Goal: Information Seeking & Learning: Learn about a topic

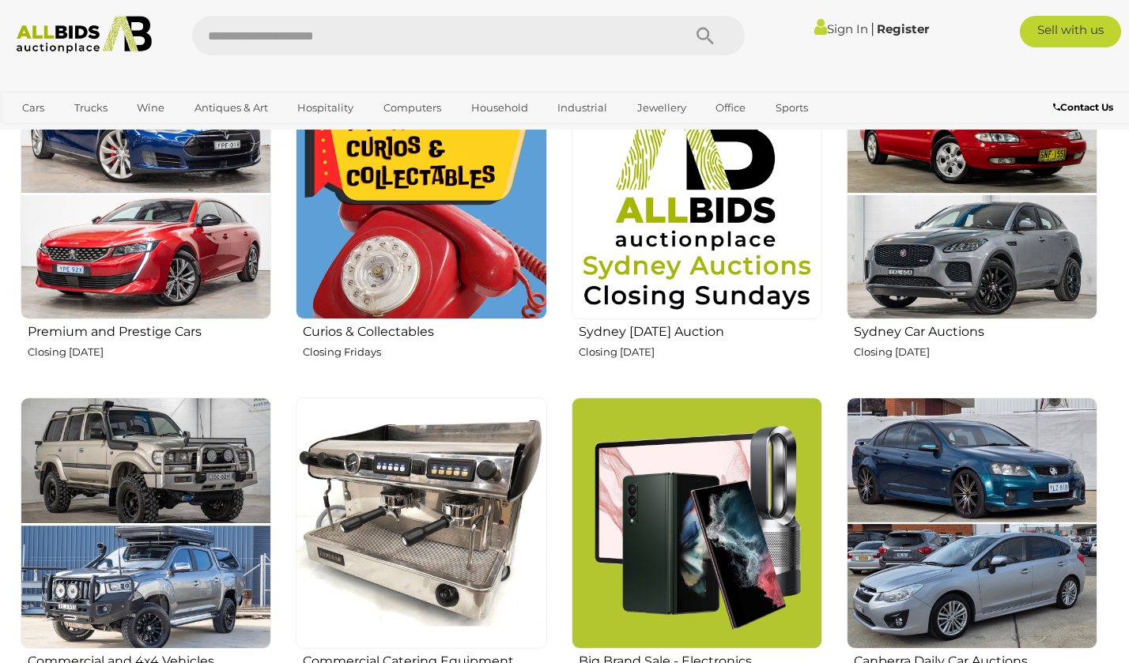
scroll to position [642, 0]
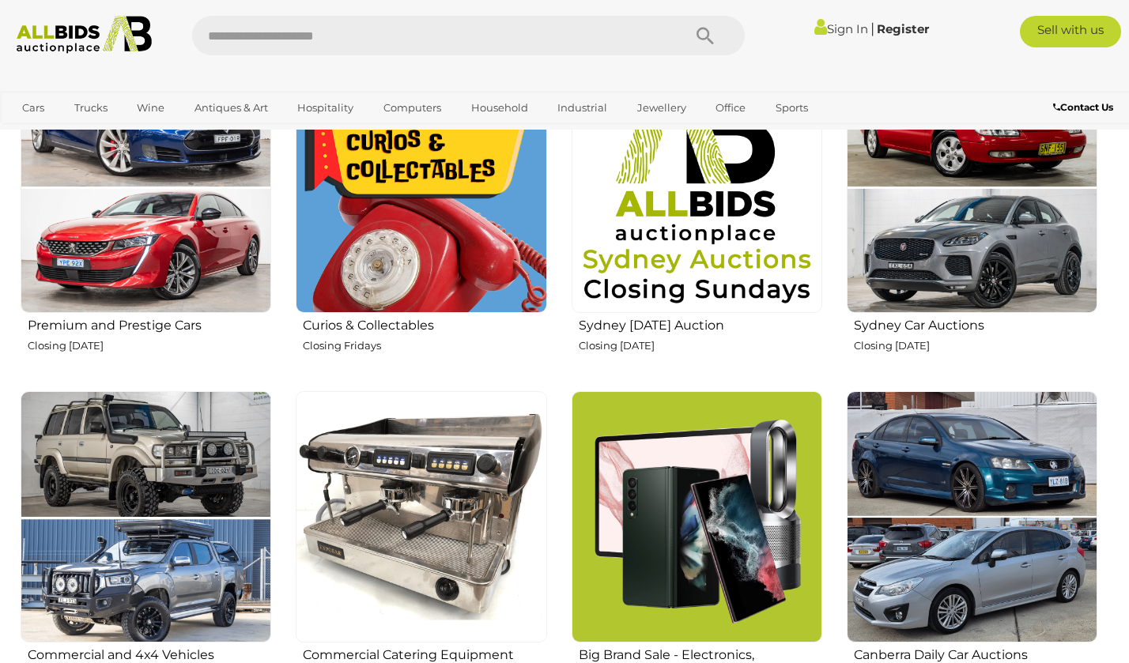
click at [436, 265] on img at bounding box center [421, 187] width 251 height 251
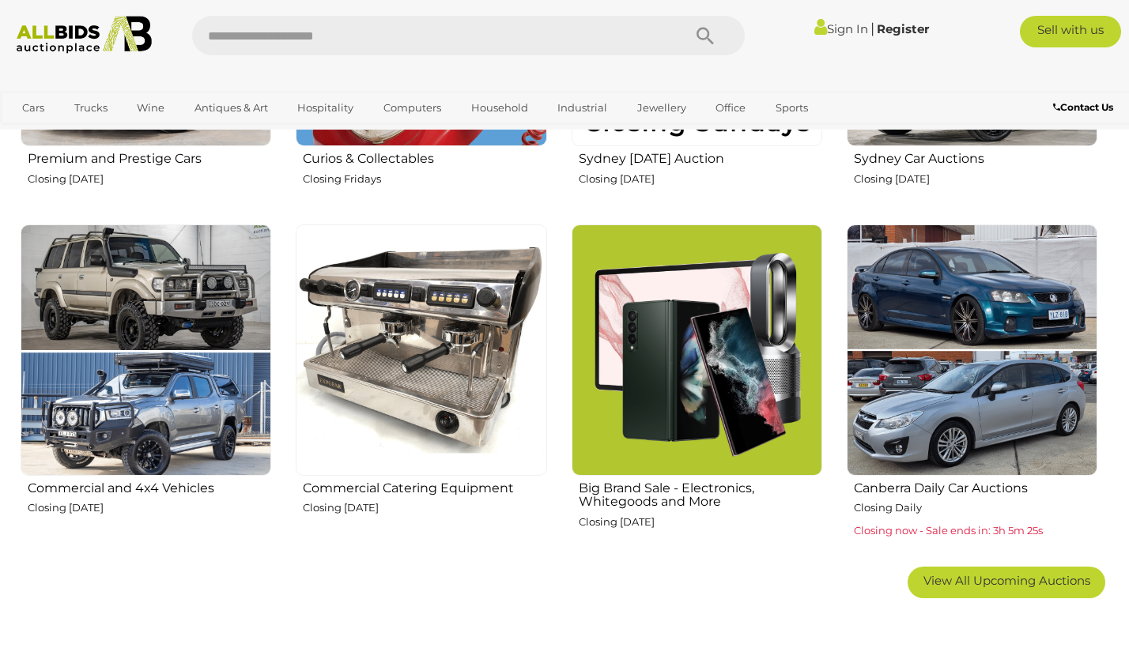
scroll to position [844, 0]
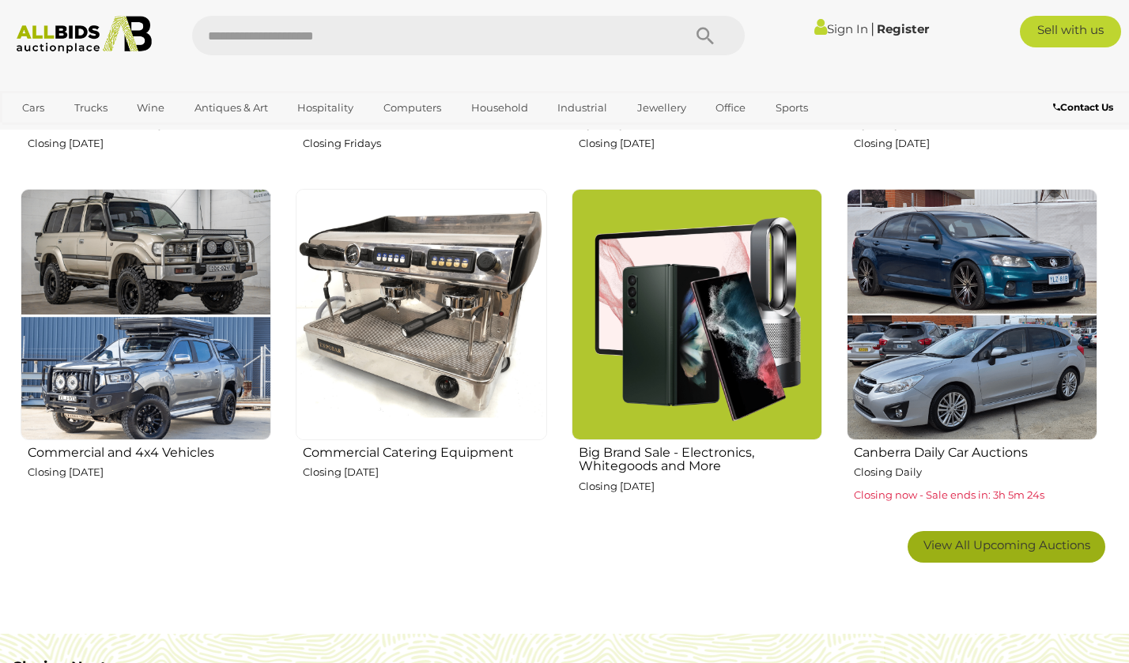
click at [950, 541] on span "View All Upcoming Auctions" at bounding box center [1006, 545] width 167 height 15
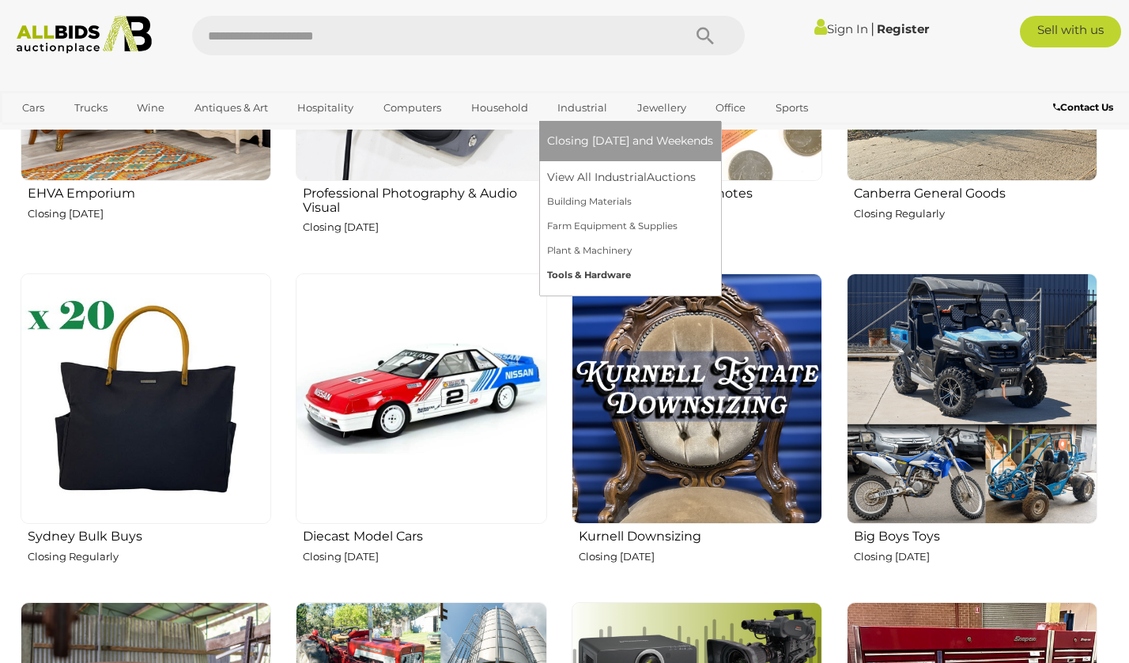
scroll to position [1948, 0]
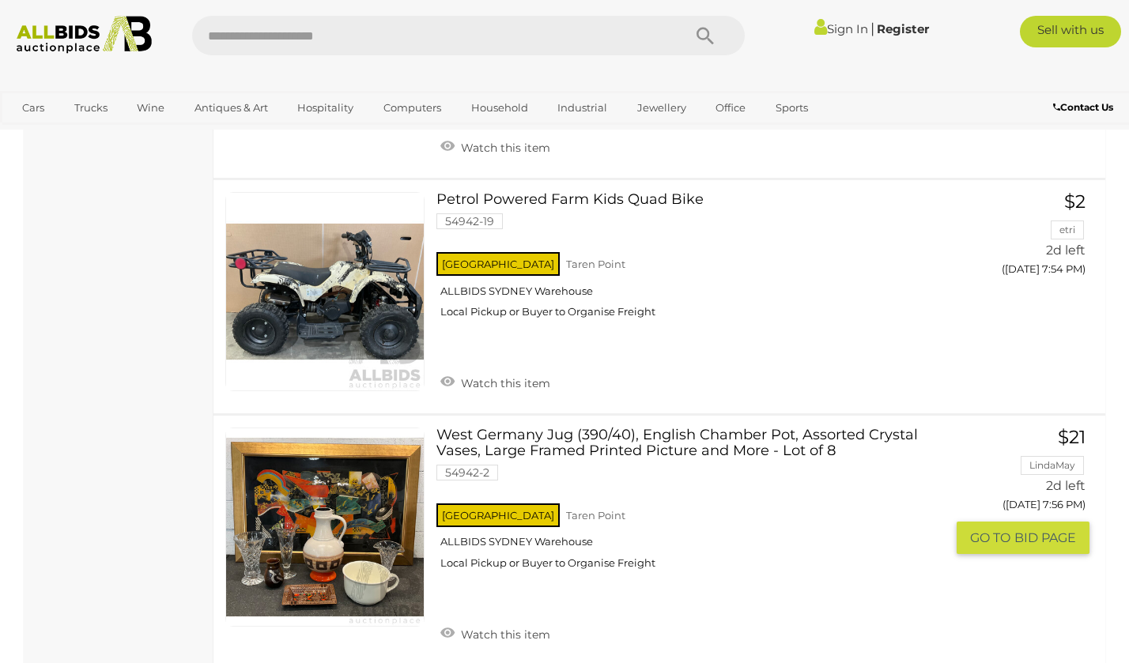
scroll to position [6567, 0]
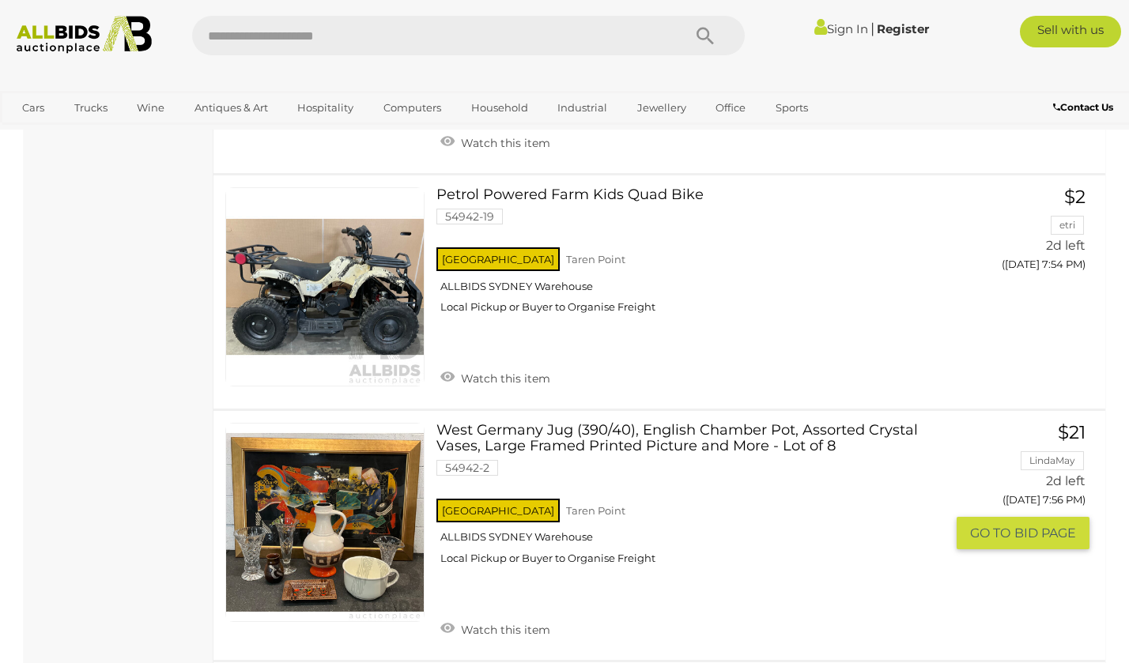
click at [578, 423] on link "West Germany Jug (390/40), English Chamber Pot, Assorted Crystal Vases, Large F…" at bounding box center [696, 500] width 497 height 154
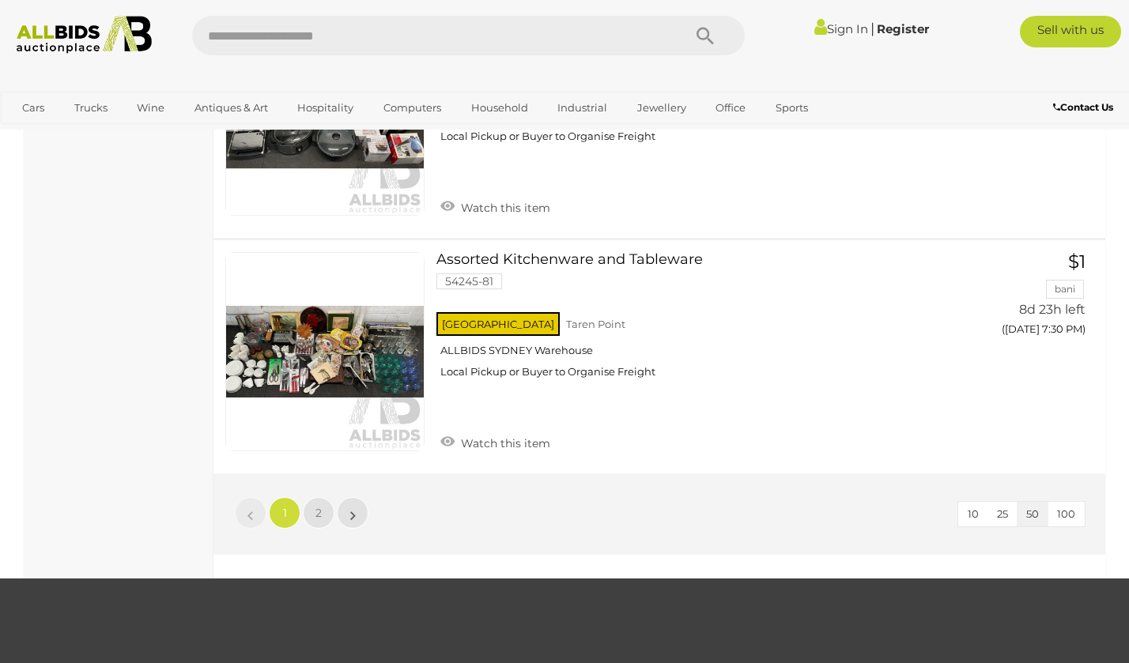
scroll to position [11783, 0]
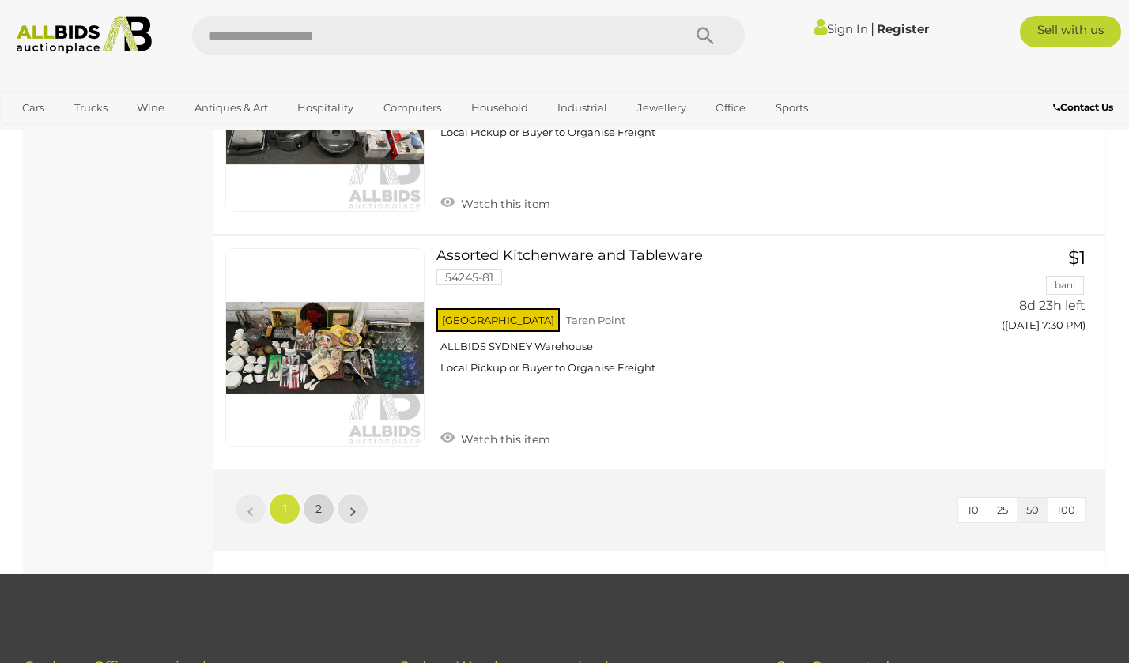
click at [322, 493] on link "2" at bounding box center [319, 509] width 32 height 32
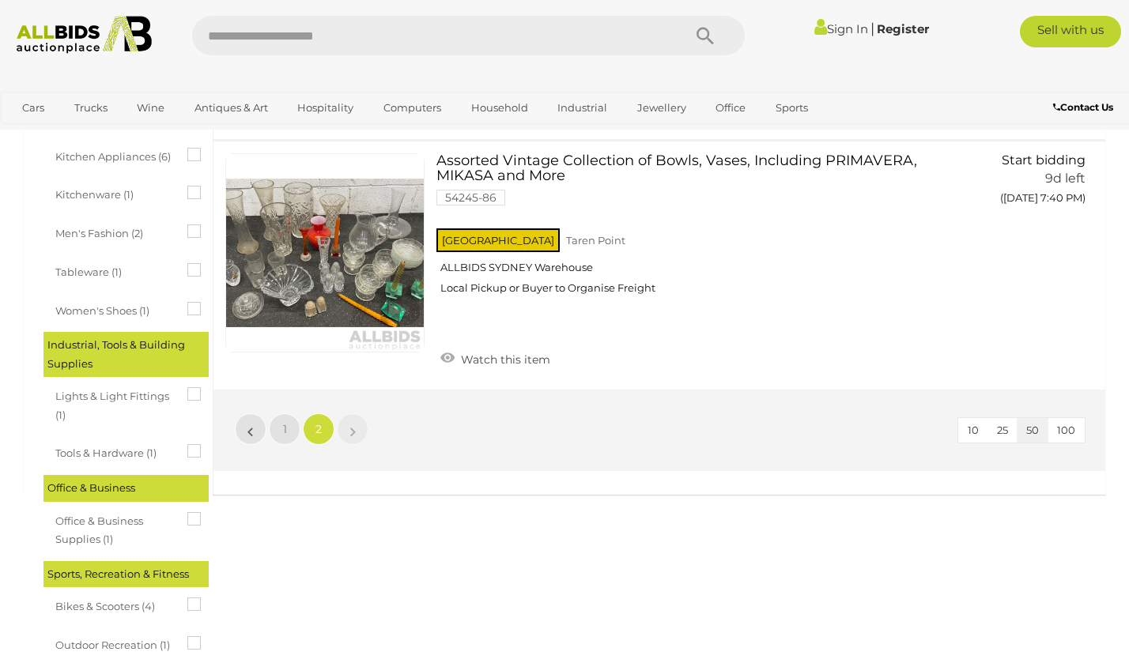
scroll to position [1101, 0]
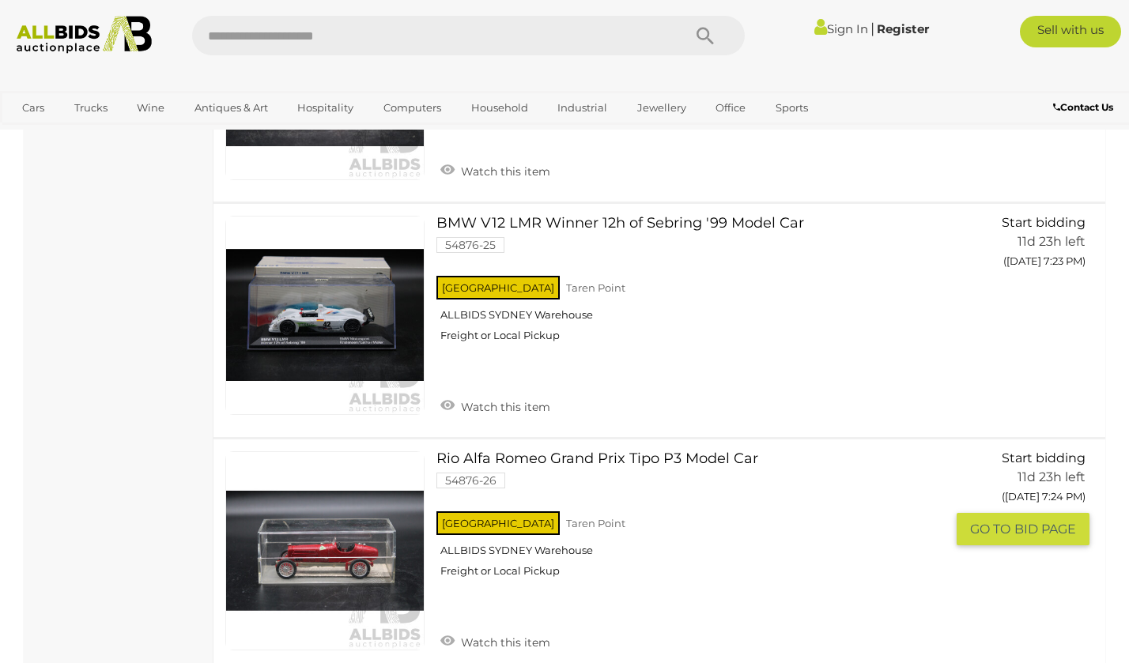
scroll to position [5597, 0]
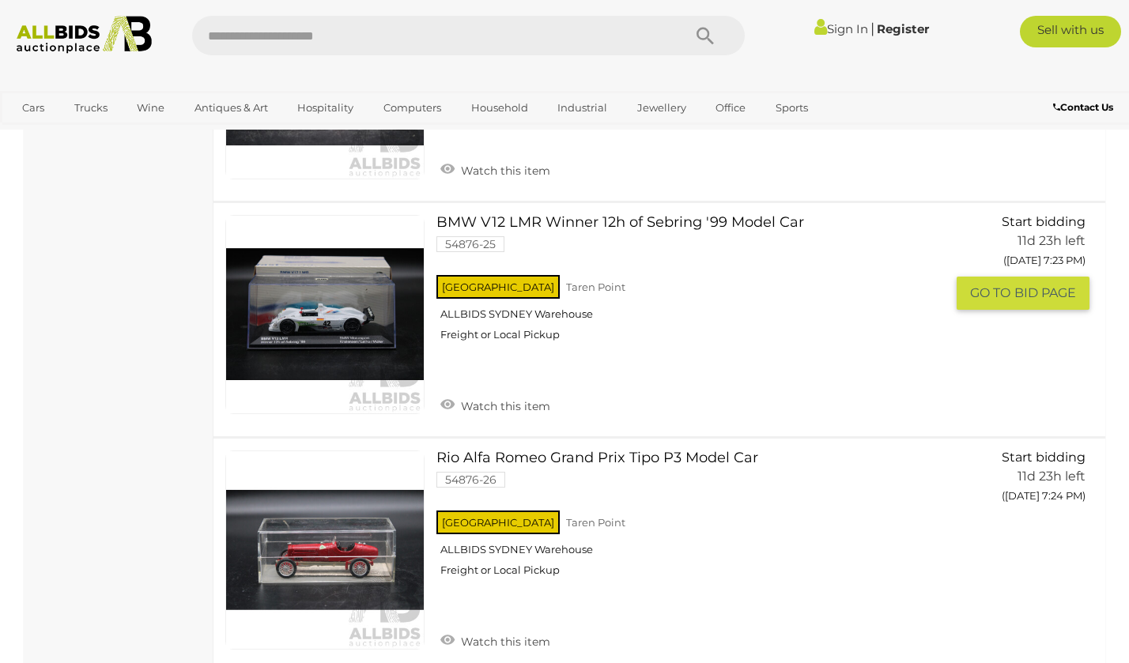
click at [545, 215] on link "BMW V12 LMR Winner 12h of Sebring '99 Model Car 54876-25 [GEOGRAPHIC_DATA] [GEO…" at bounding box center [696, 284] width 497 height 138
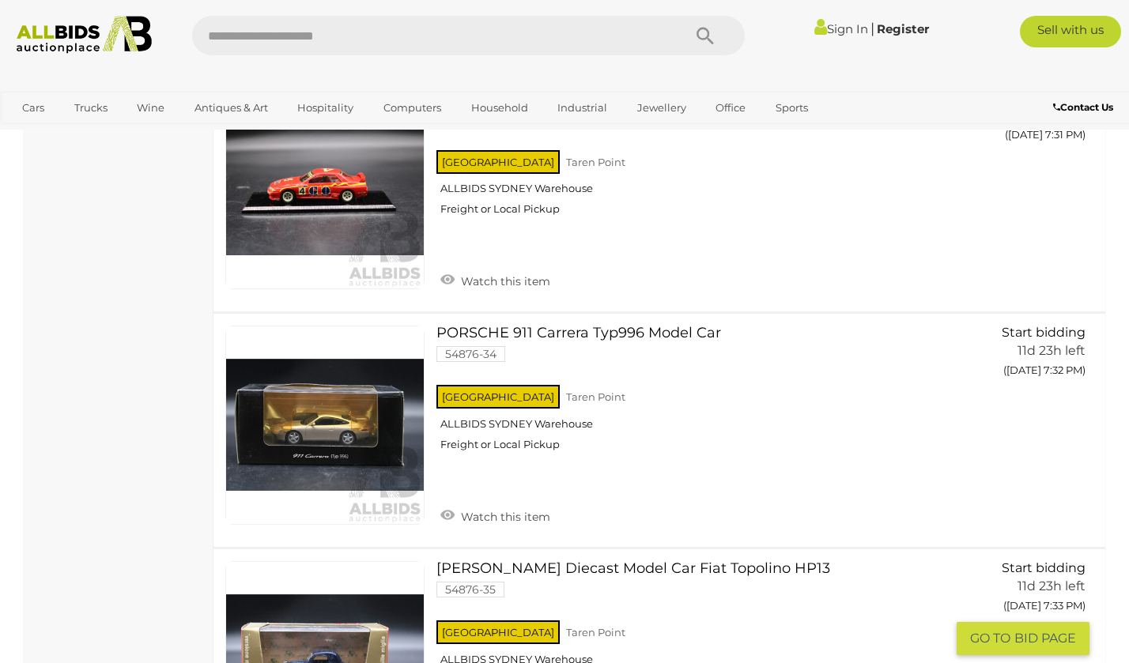
scroll to position [7605, 0]
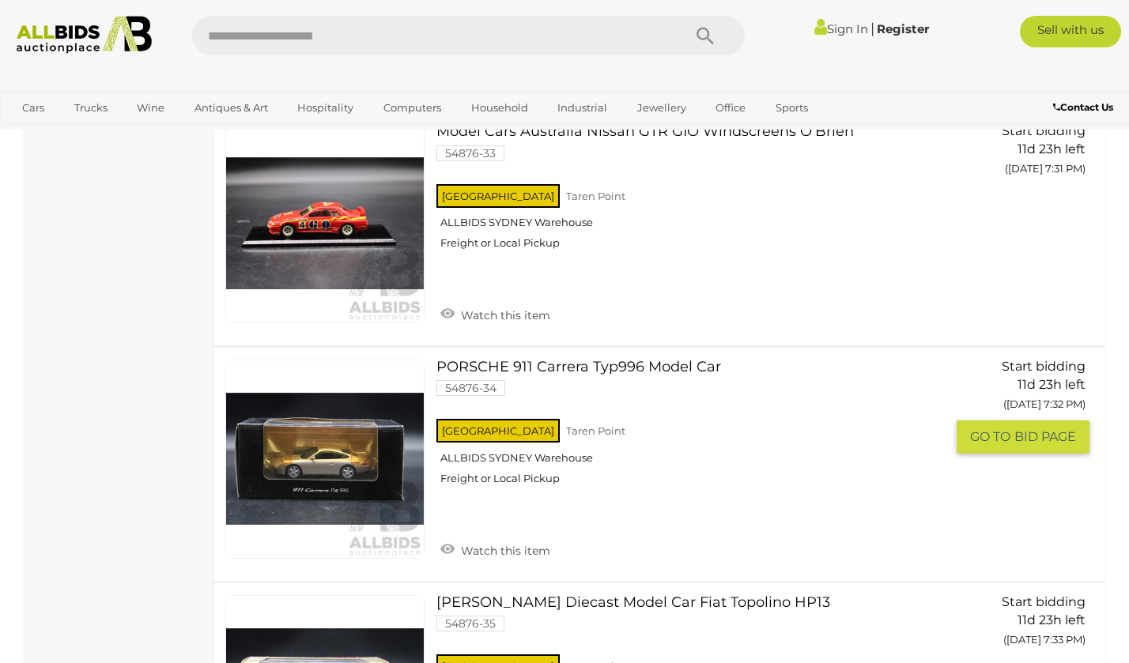
click at [554, 360] on link "PORSCHE 911 Carrera Typ996 Model Car 54876-34 NSW Taren Point ALLBIDS SYDNEY Wa…" at bounding box center [696, 429] width 497 height 138
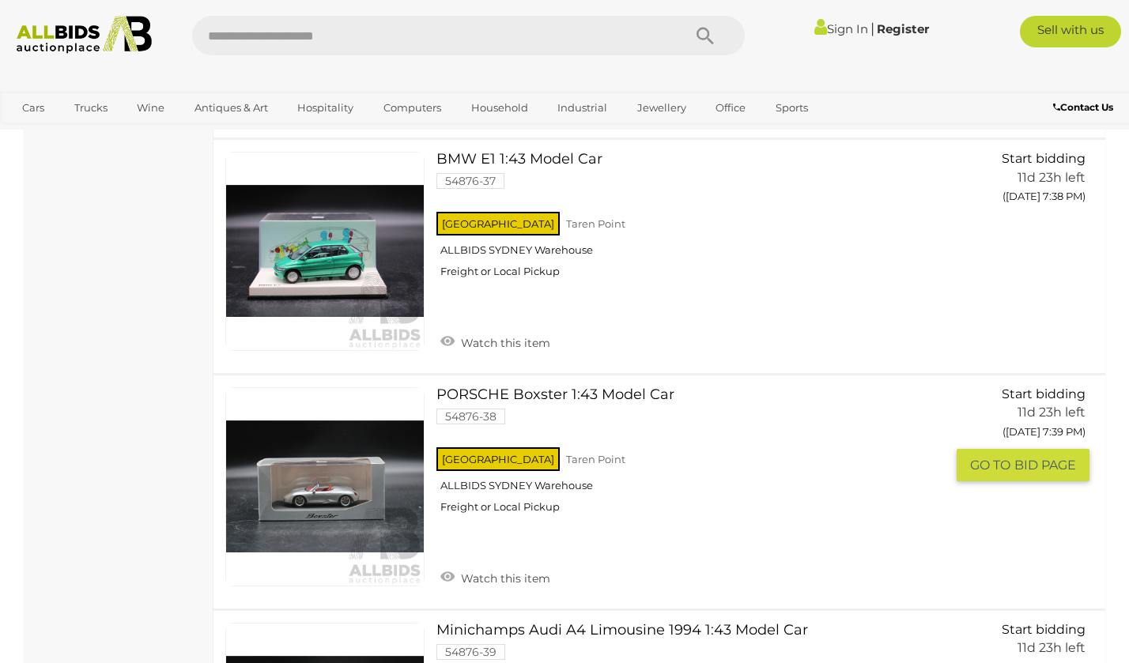
scroll to position [9259, 0]
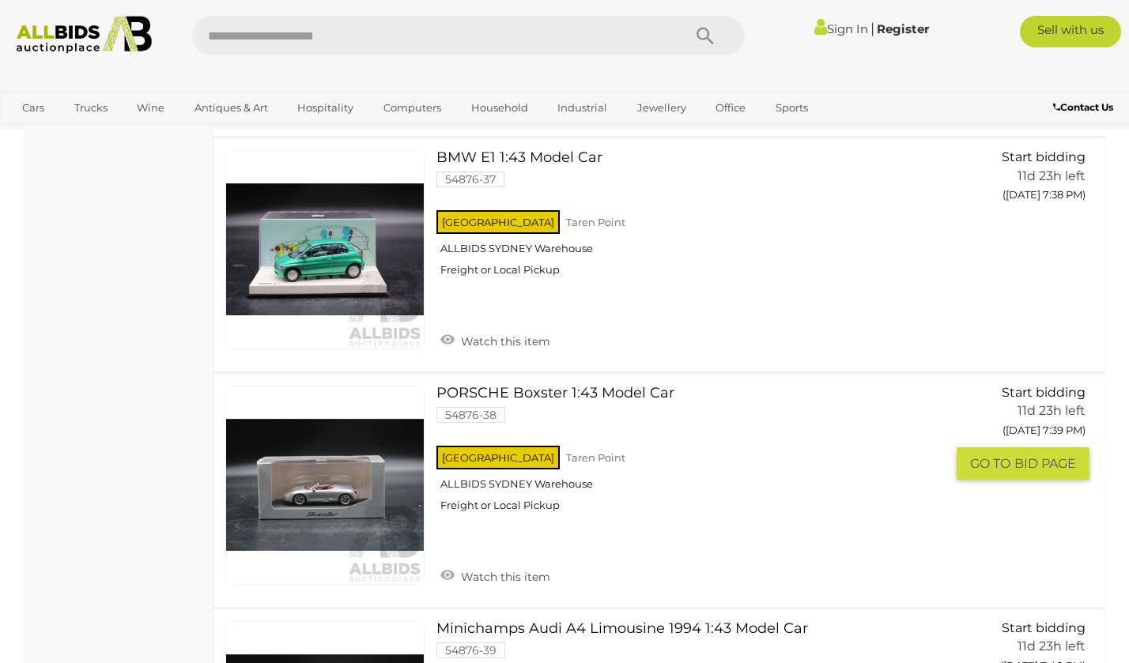
click at [352, 386] on link at bounding box center [324, 485] width 199 height 199
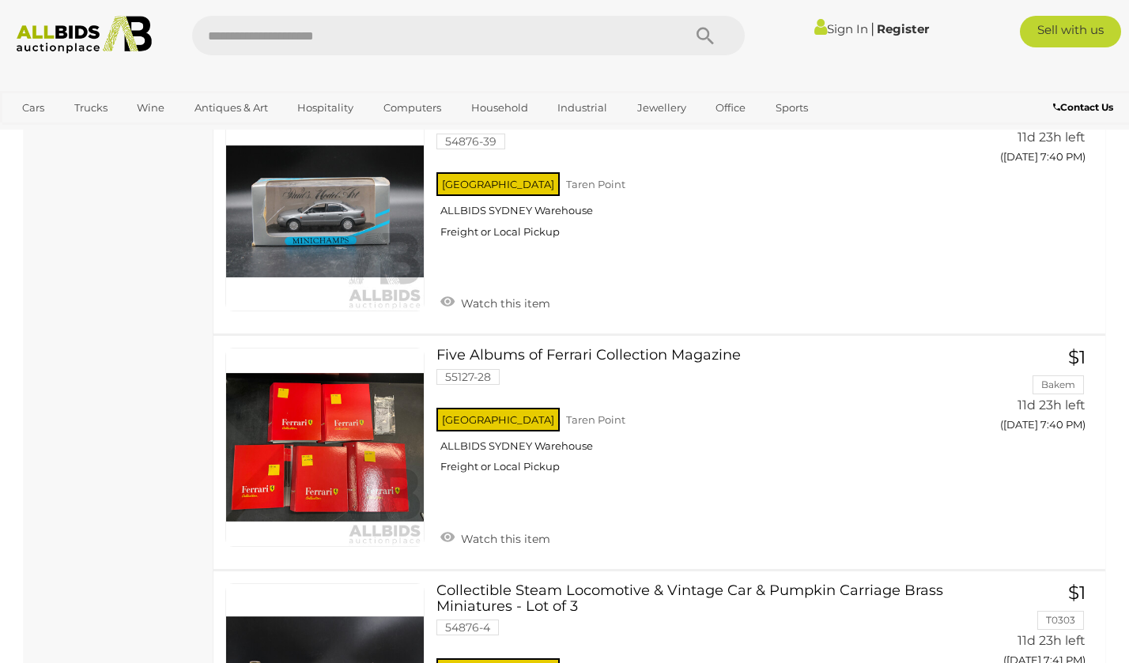
scroll to position [9775, 0]
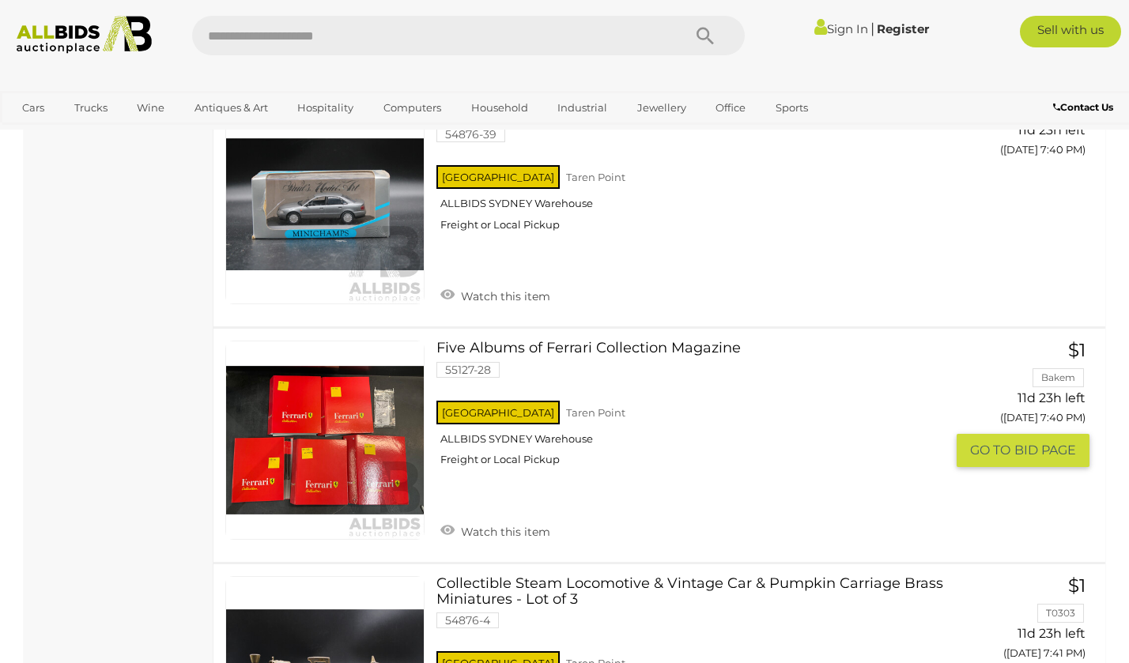
click at [494, 341] on link "Five Albums of Ferrari Collection Magazine 55127-28 NSW Taren Point ALLBIDS SYD…" at bounding box center [696, 410] width 497 height 138
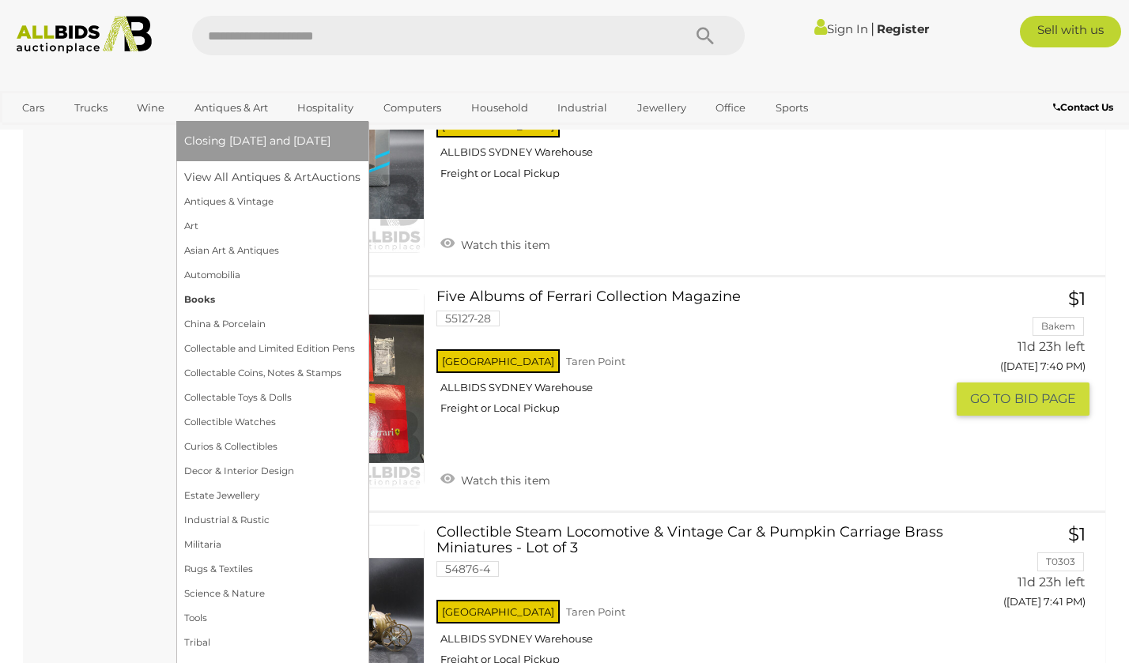
scroll to position [9848, 0]
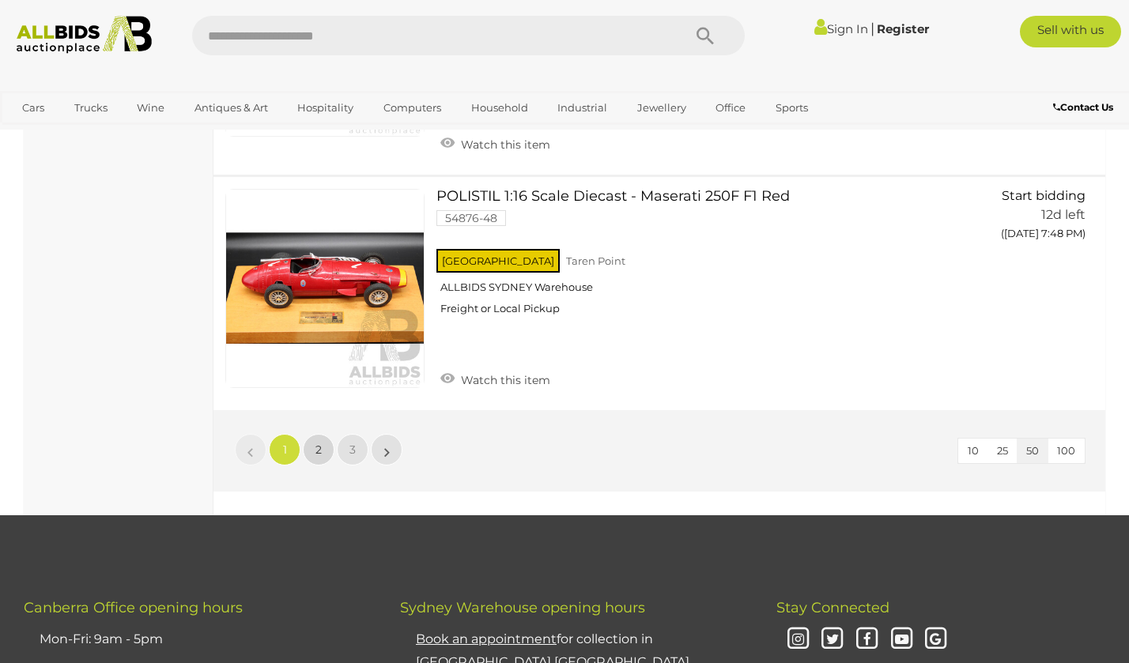
click at [314, 434] on link "2" at bounding box center [319, 450] width 32 height 32
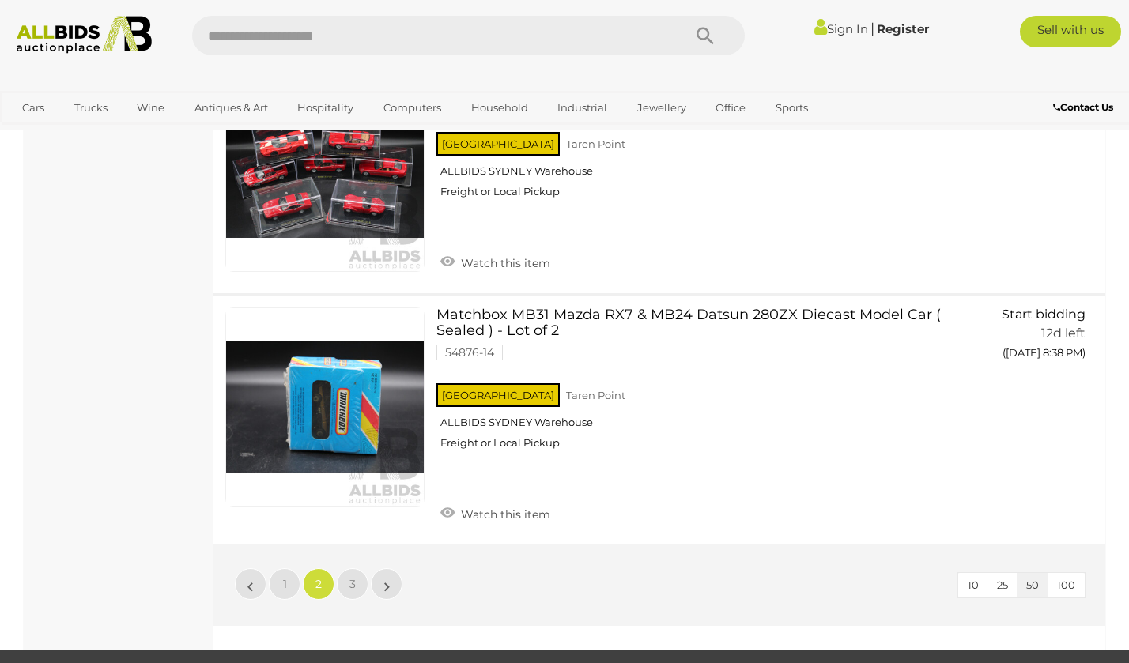
scroll to position [11772, 0]
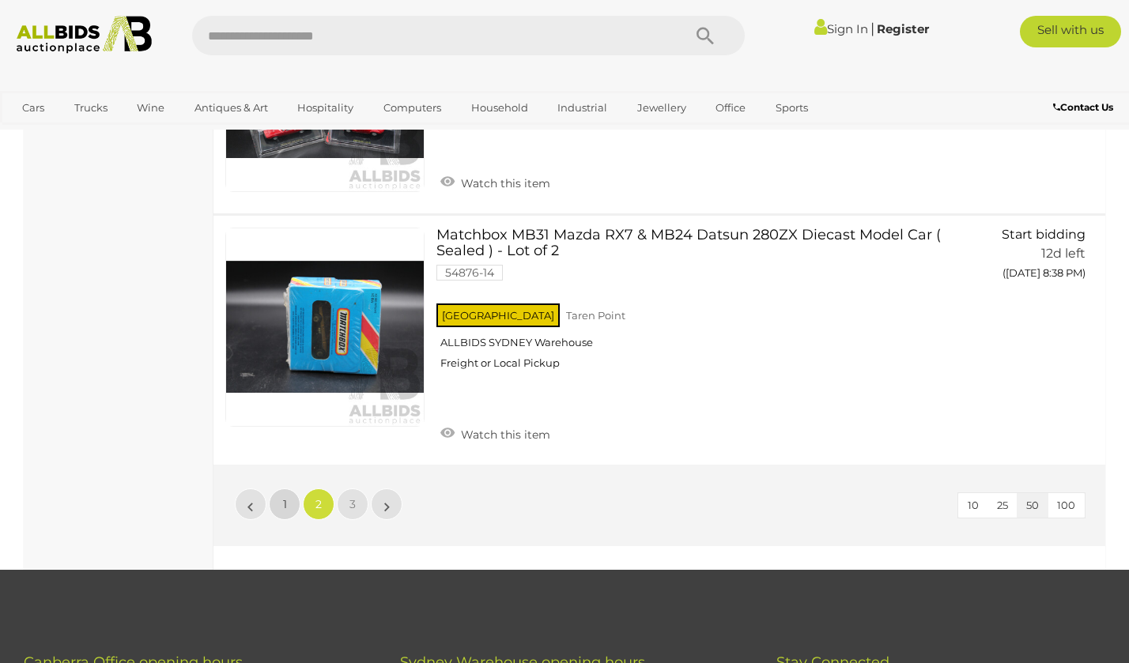
click at [283, 497] on span "1" at bounding box center [285, 504] width 4 height 14
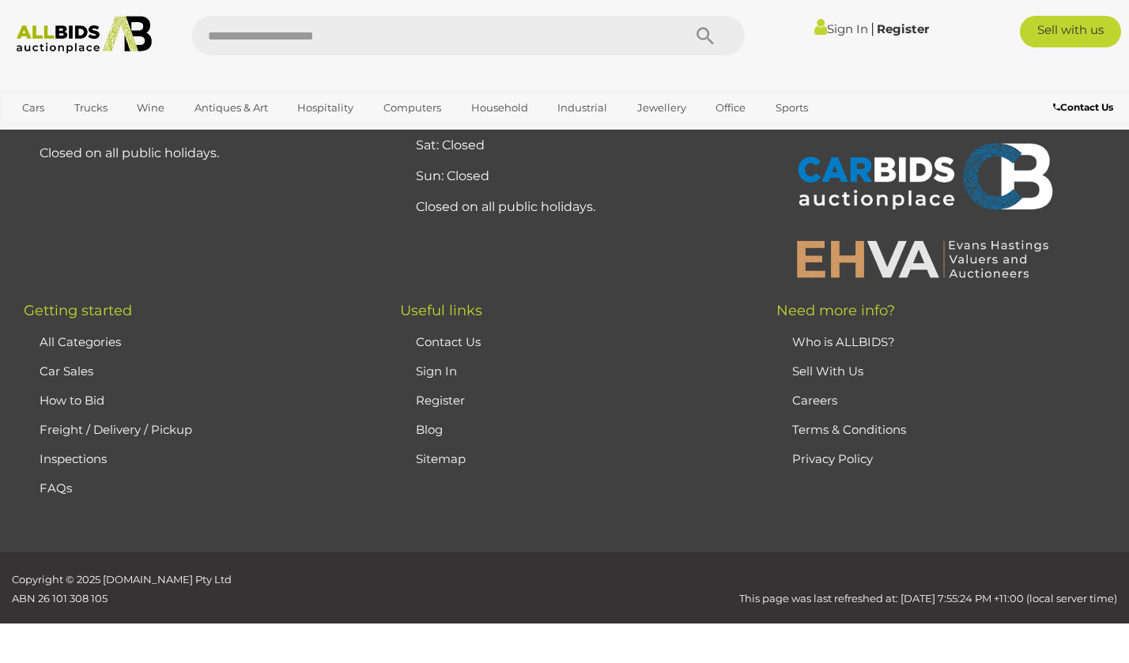
scroll to position [0, 0]
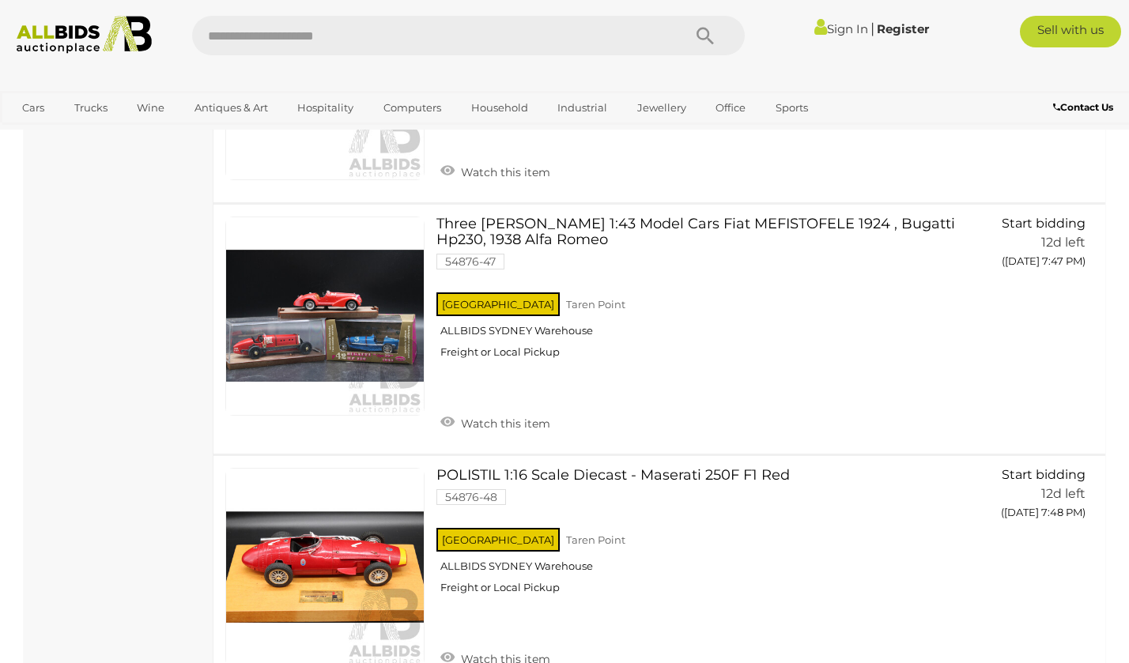
scroll to position [11563, 0]
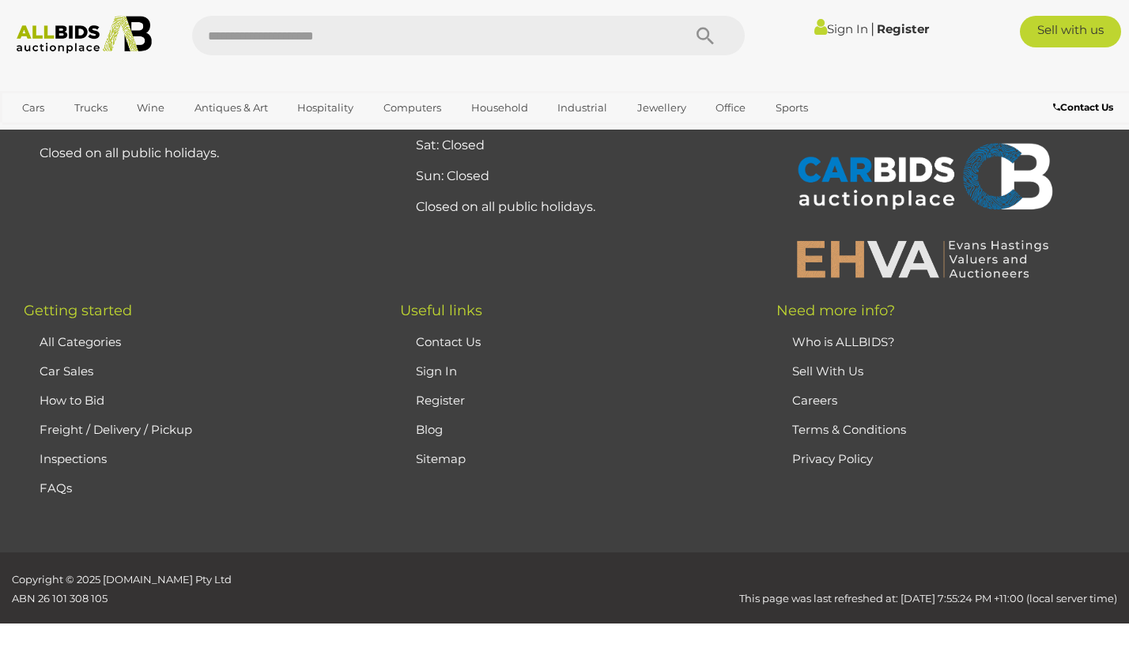
scroll to position [81, 0]
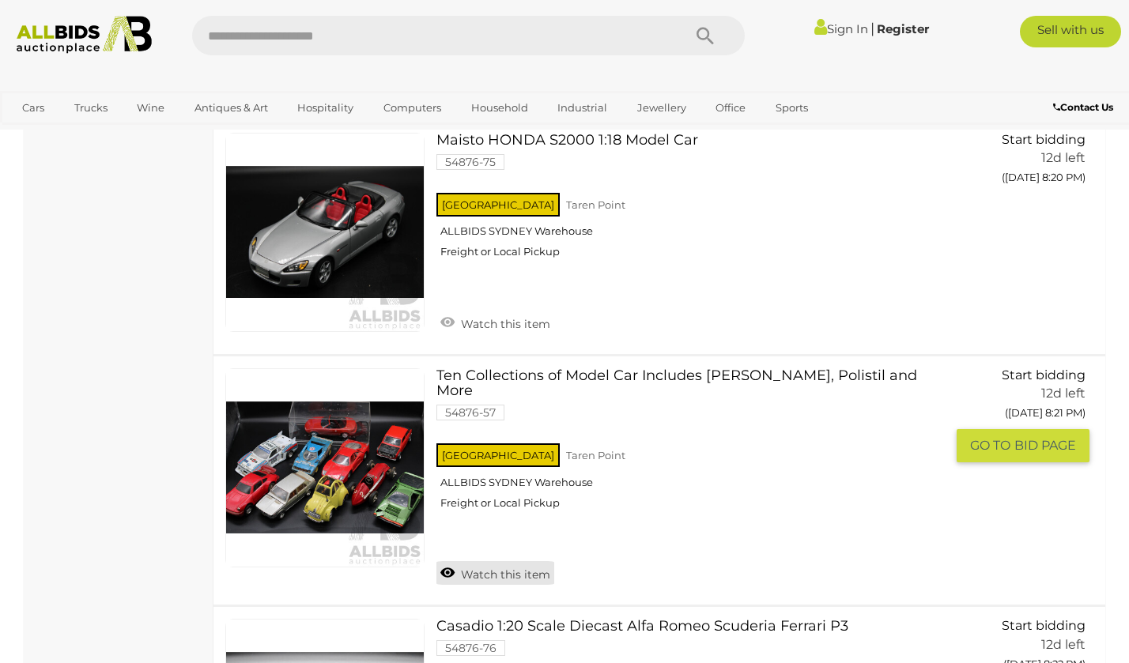
scroll to position [7510, 0]
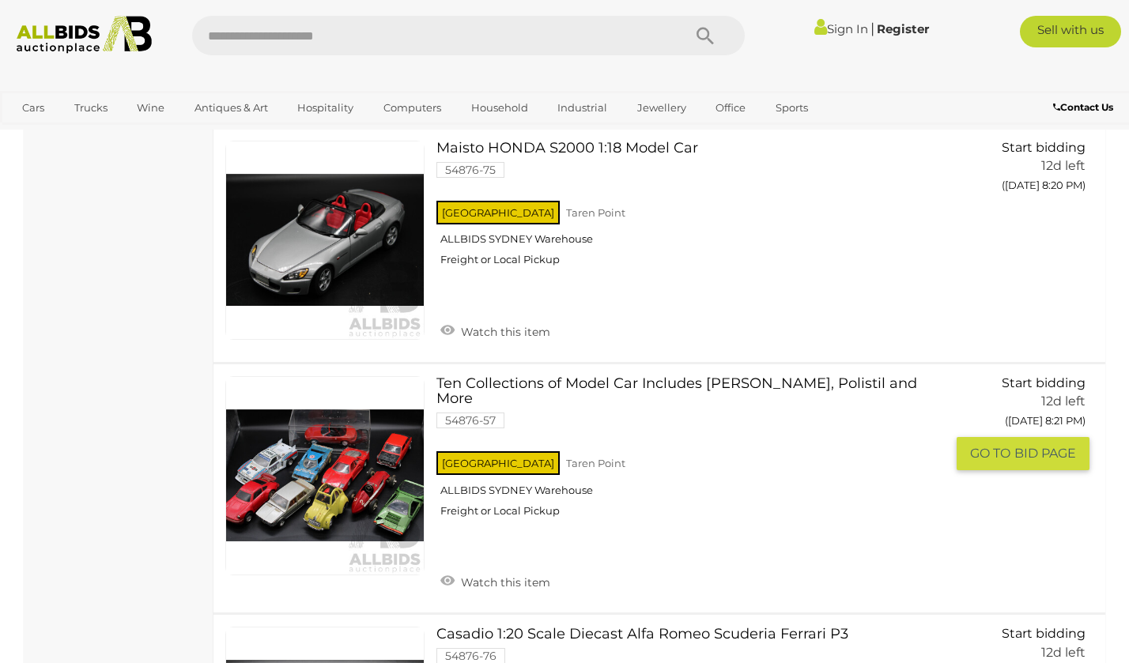
click at [551, 376] on link "Ten Collections of Model Car Includes Tonika, Polistil and More 54876-57 NSW Ta…" at bounding box center [696, 453] width 497 height 154
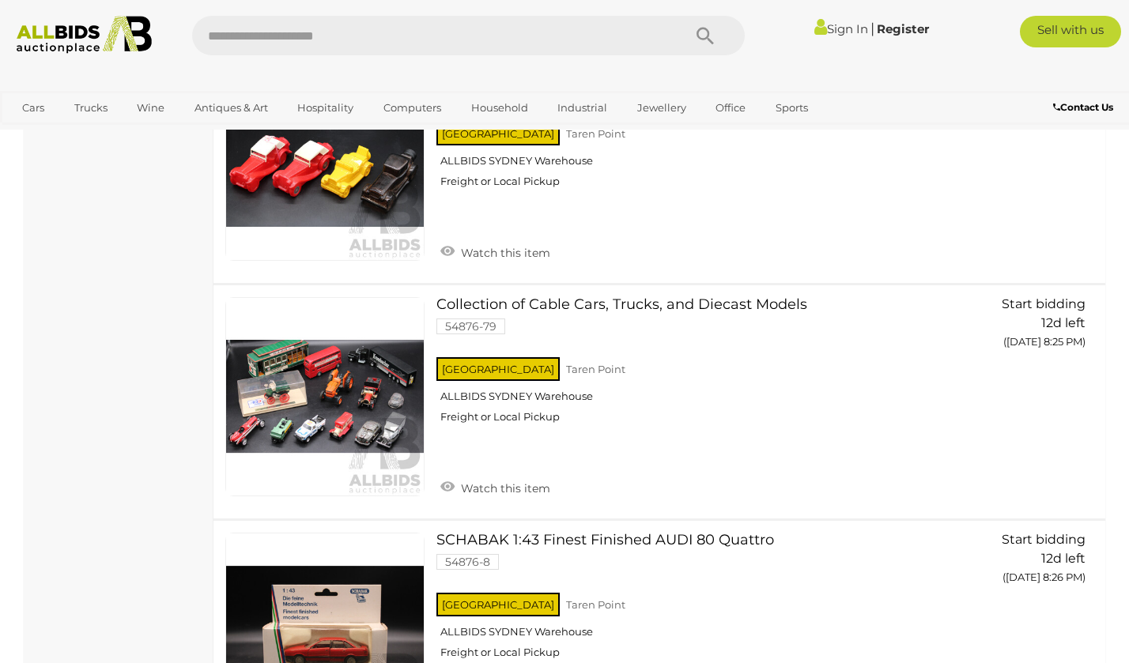
scroll to position [8549, 0]
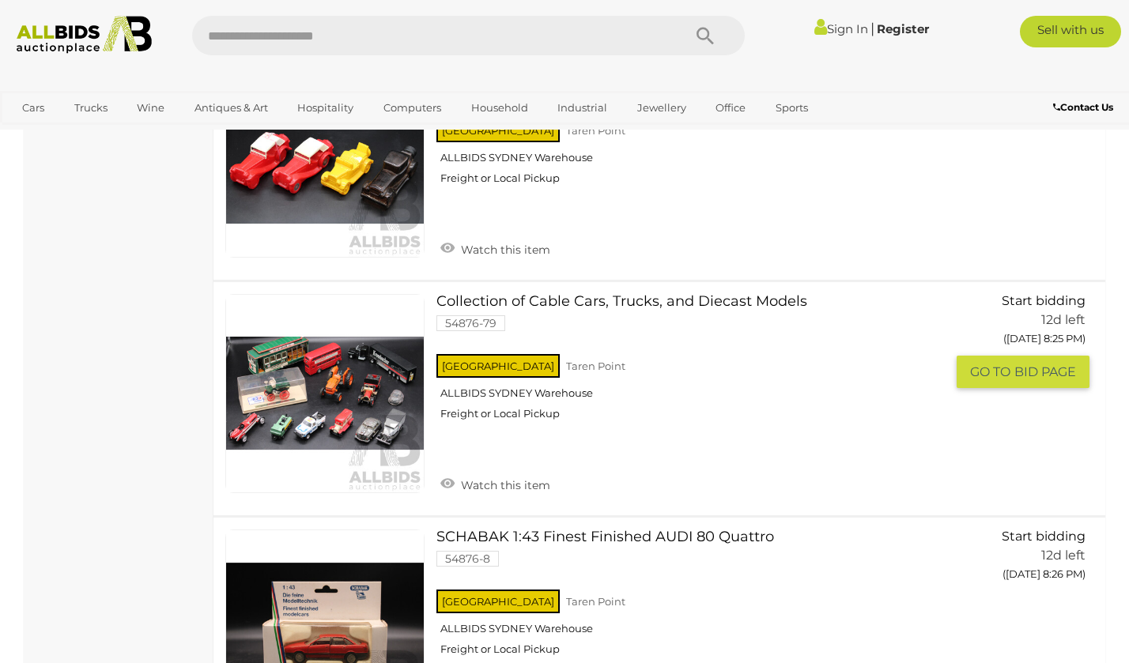
click at [534, 294] on link "Collection of Cable Cars, Trucks, and Diecast Models 54876-79 NSW Taren Point" at bounding box center [696, 363] width 497 height 138
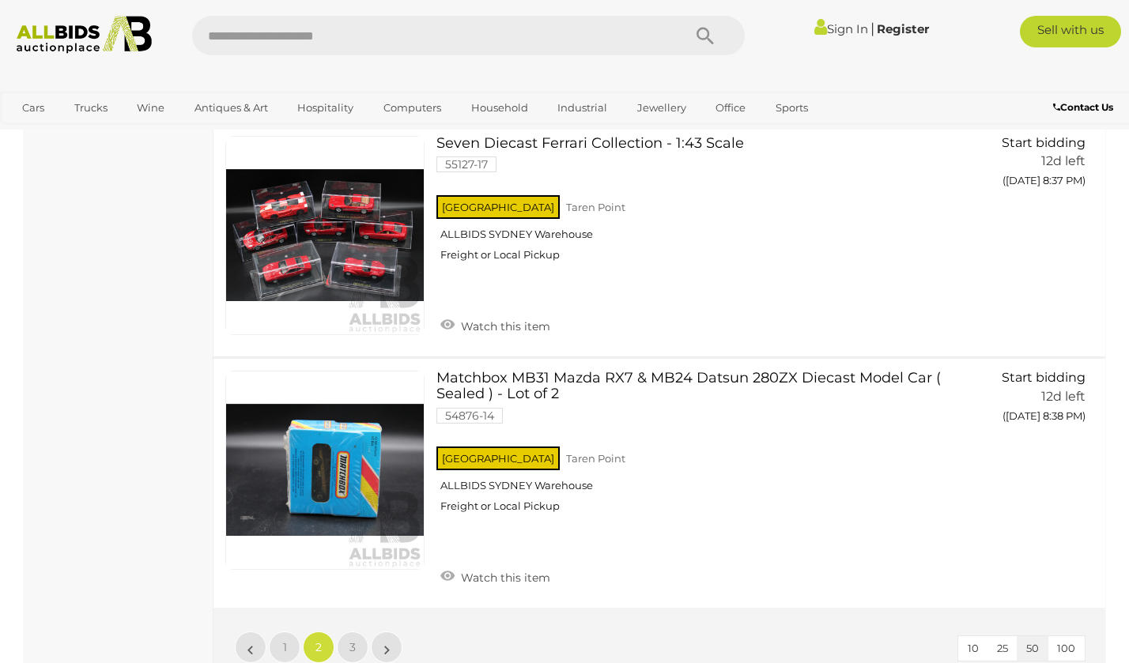
scroll to position [11682, 0]
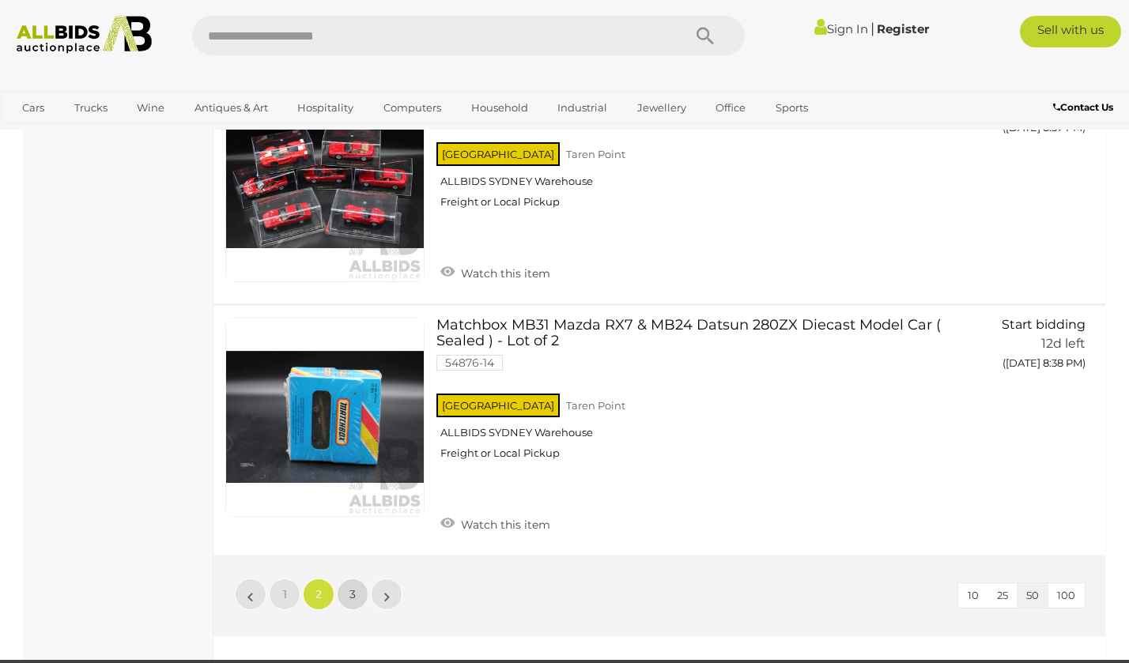
click at [350, 587] on span "3" at bounding box center [352, 594] width 6 height 14
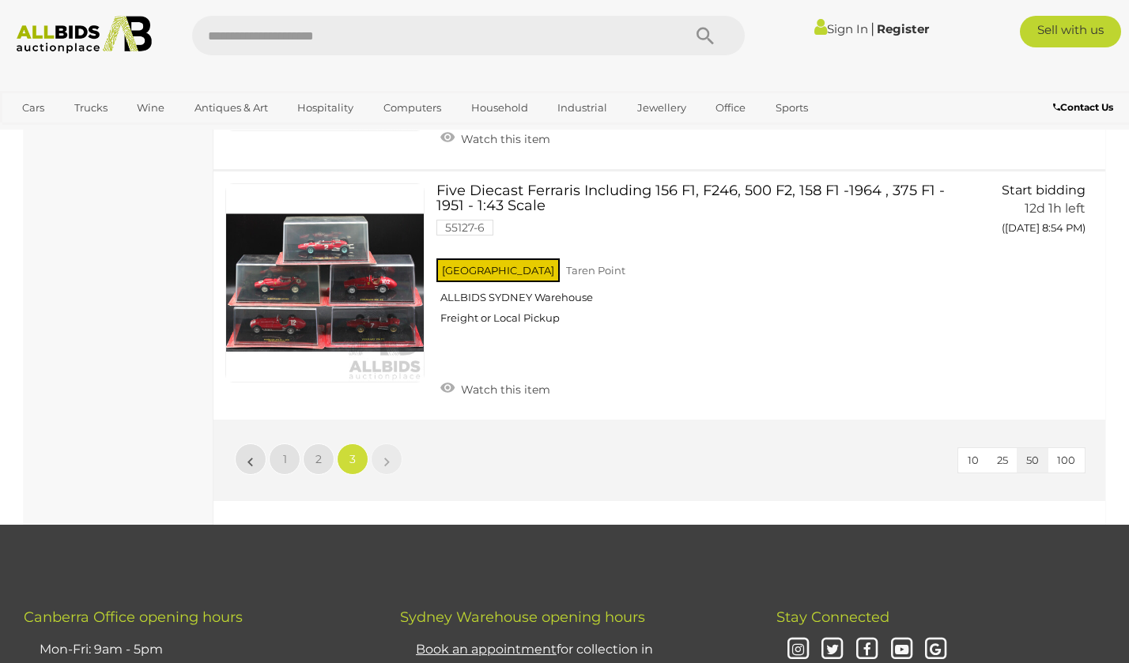
scroll to position [3761, 0]
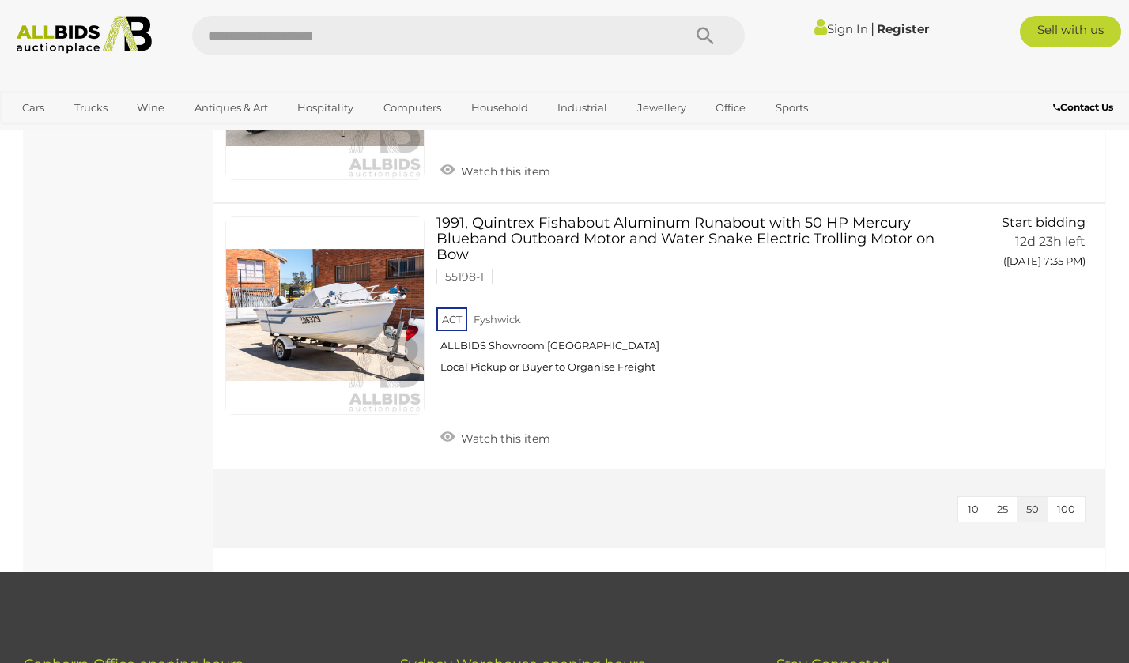
scroll to position [1733, 0]
click at [538, 223] on link "1991, Quintrex Fishabout Aluminum Runabout with 50 HP Mercury Blueband Outboard…" at bounding box center [696, 301] width 497 height 170
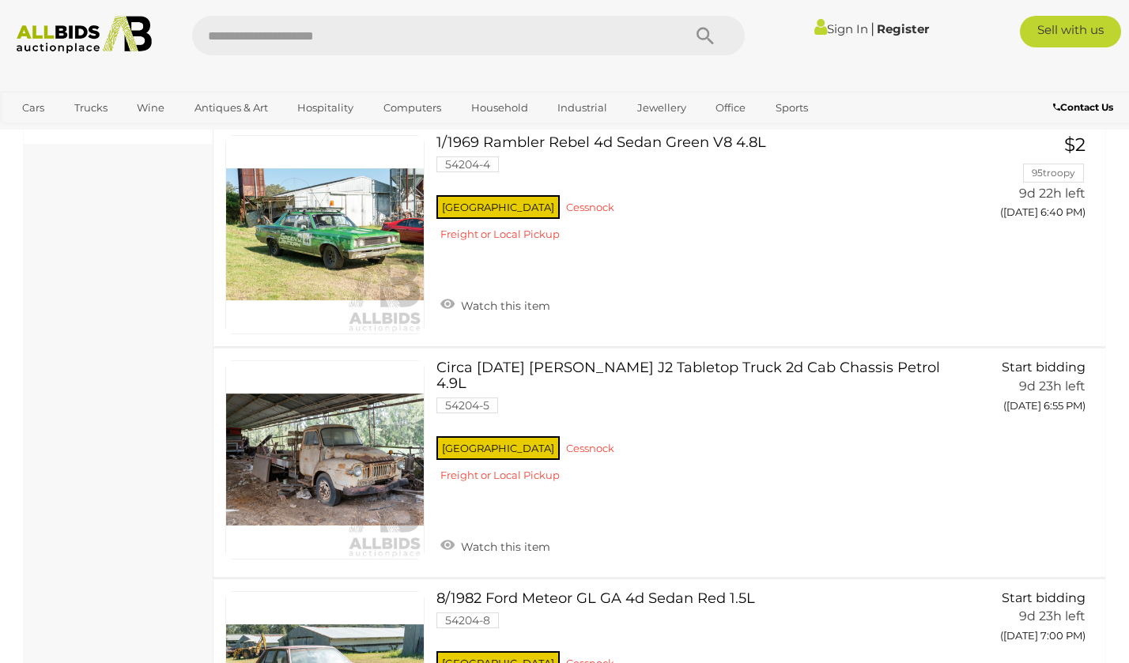
scroll to position [507, 0]
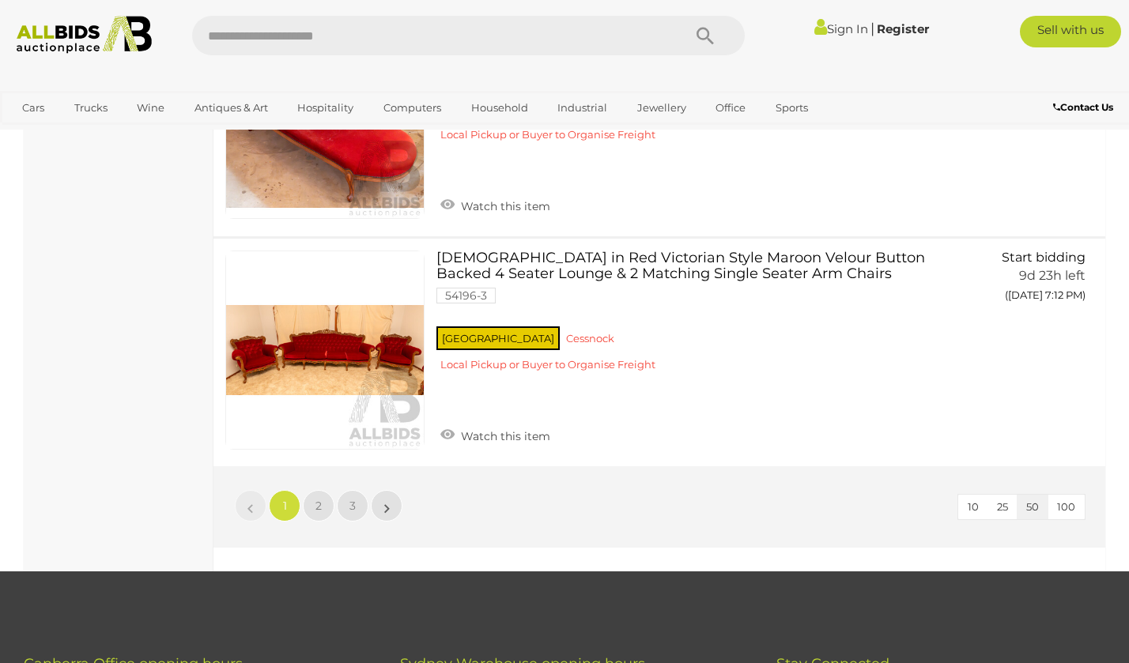
scroll to position [11097, 0]
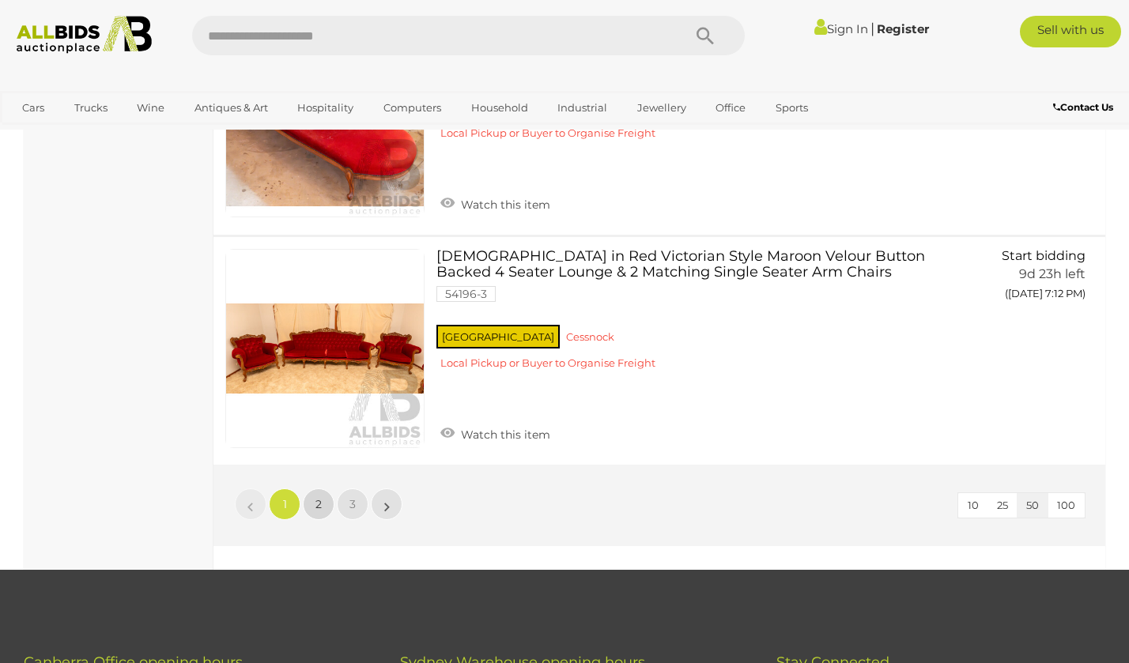
click at [313, 489] on link "2" at bounding box center [319, 505] width 32 height 32
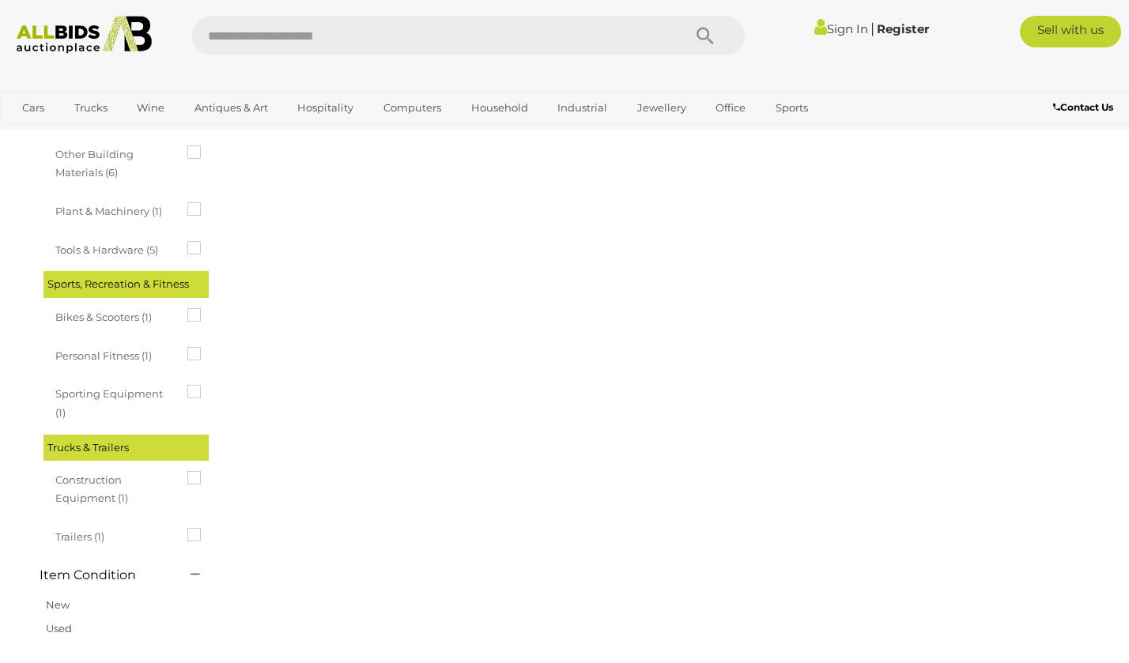
scroll to position [81, 0]
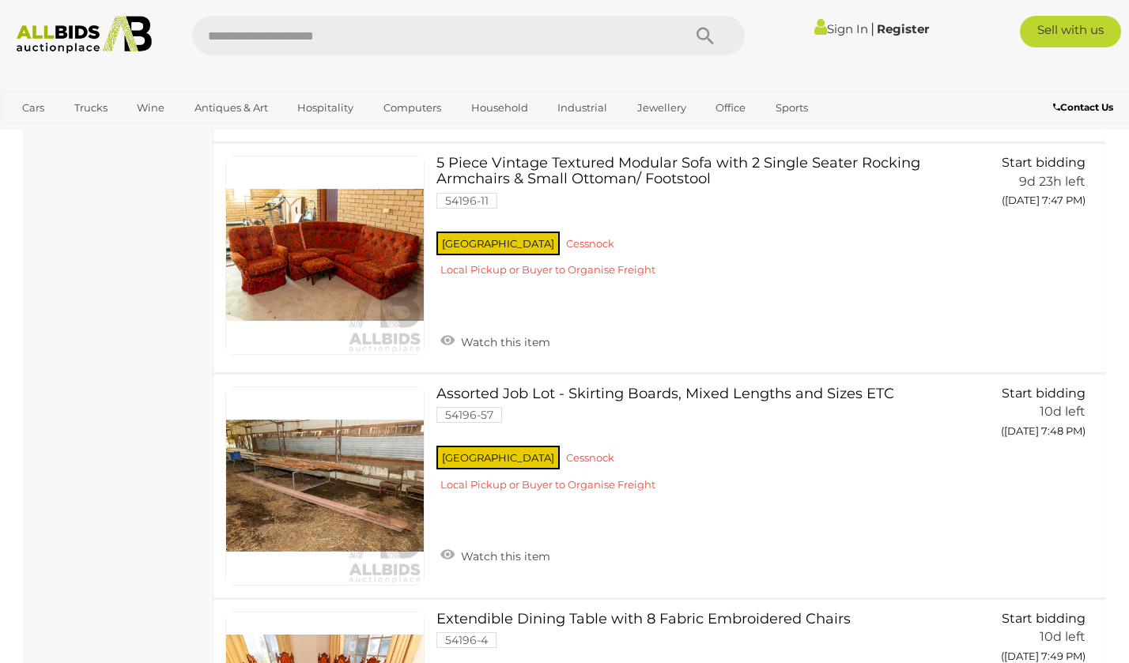
scroll to position [7655, 0]
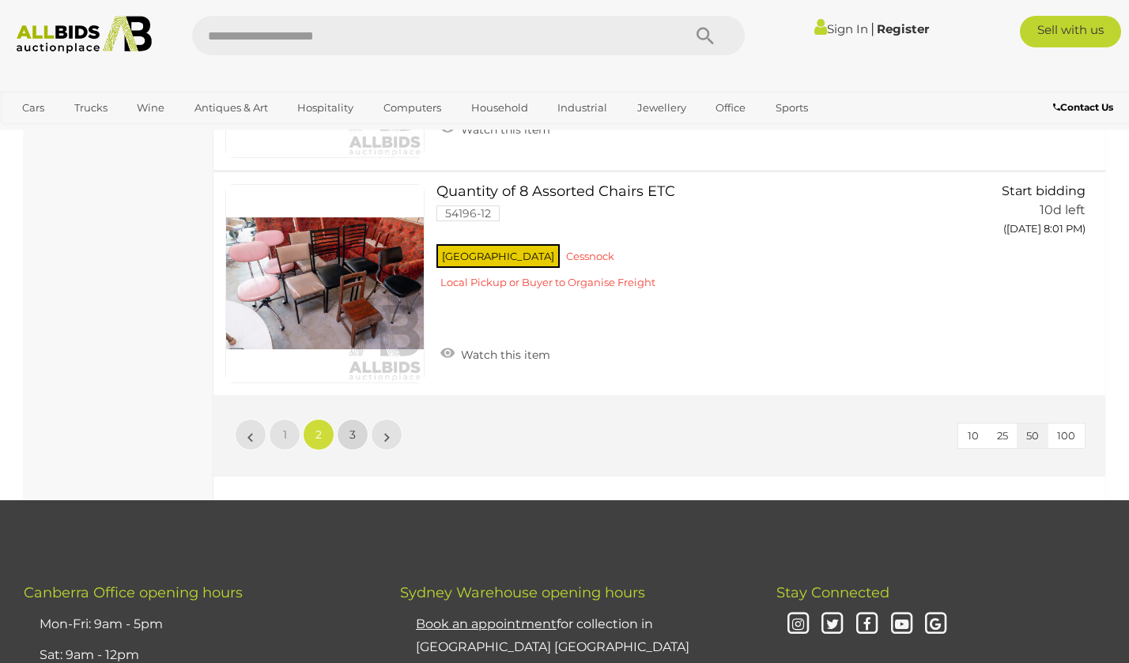
click at [356, 421] on link "3" at bounding box center [353, 435] width 32 height 32
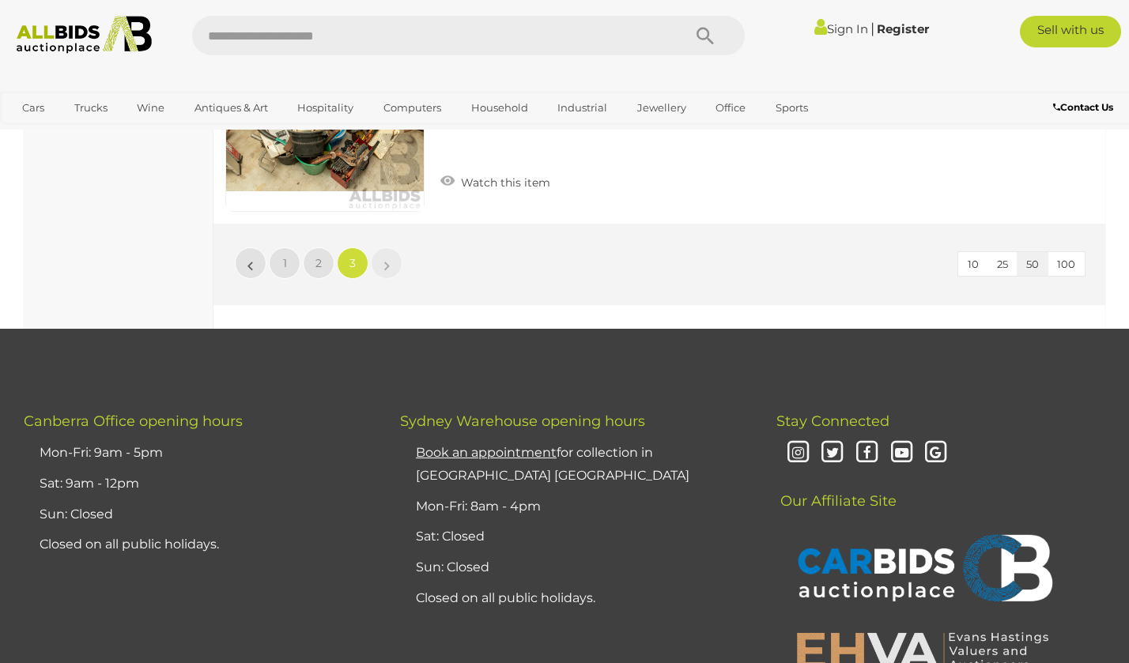
scroll to position [5924, 0]
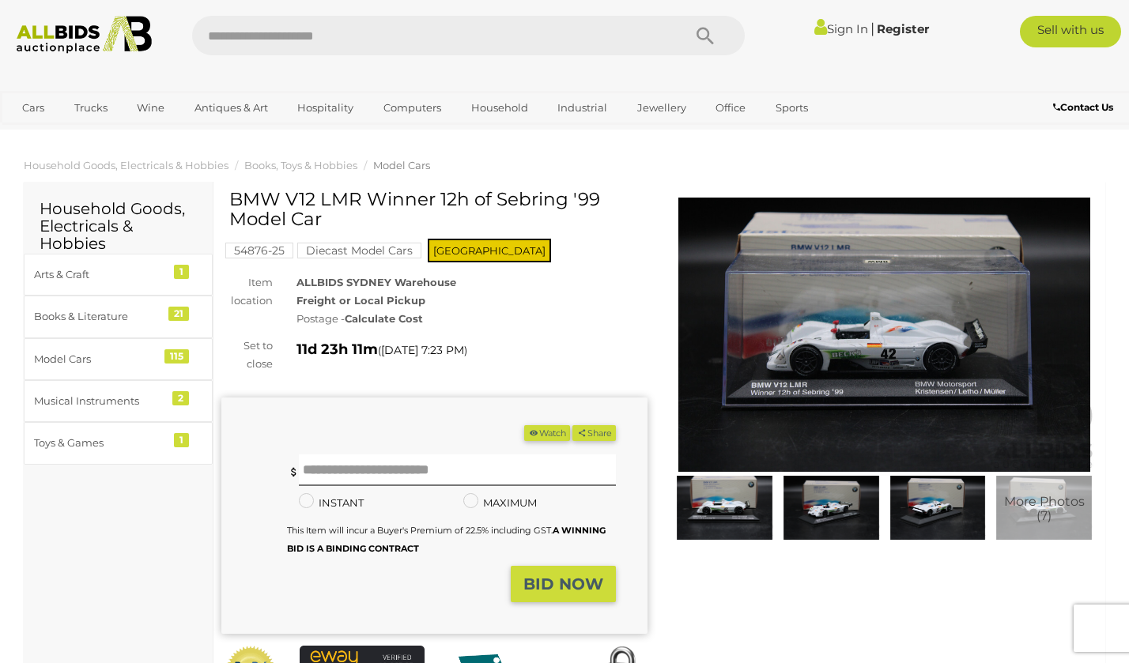
click at [801, 347] on img at bounding box center [884, 335] width 426 height 274
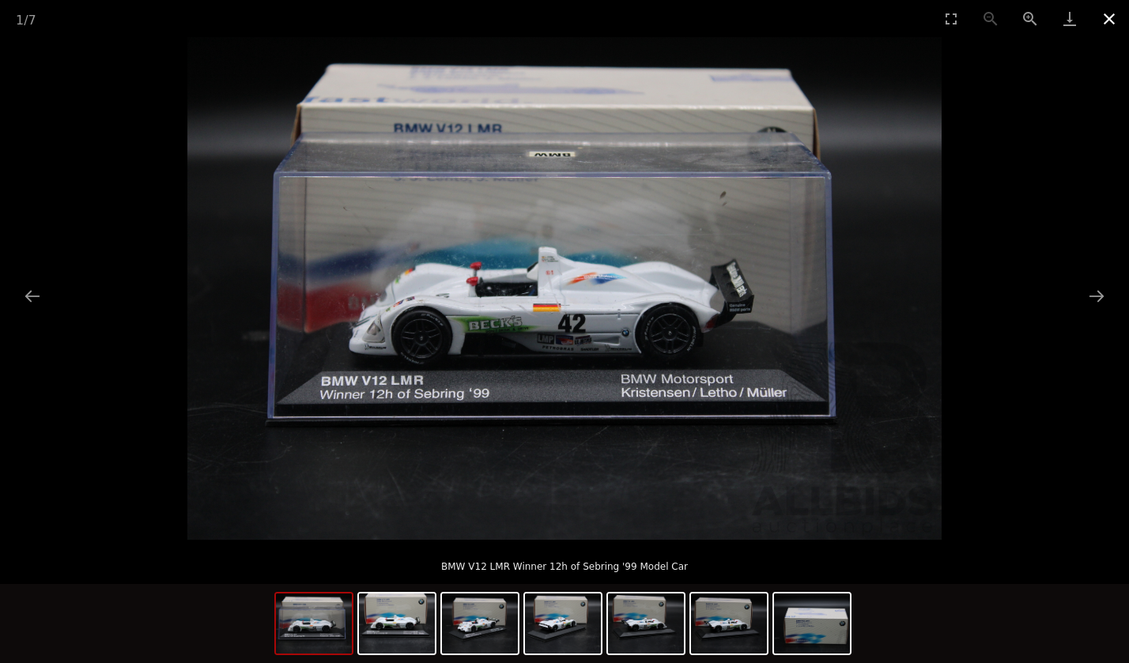
click at [1100, 25] on button "Close gallery" at bounding box center [1110, 18] width 40 height 37
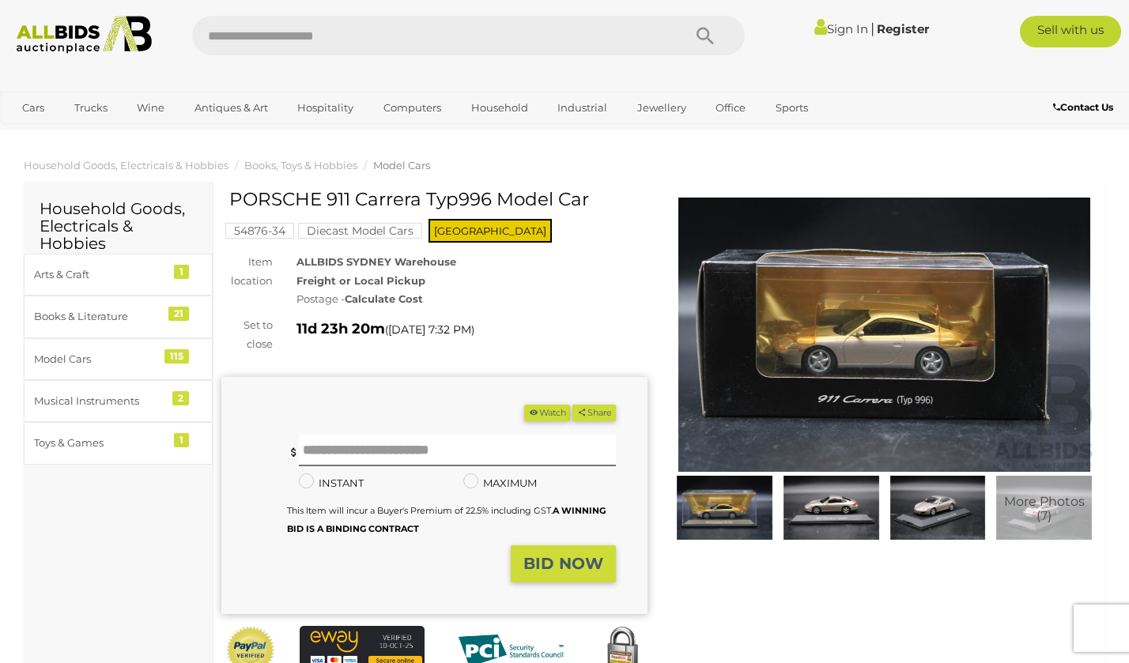
click at [831, 372] on img at bounding box center [884, 335] width 426 height 274
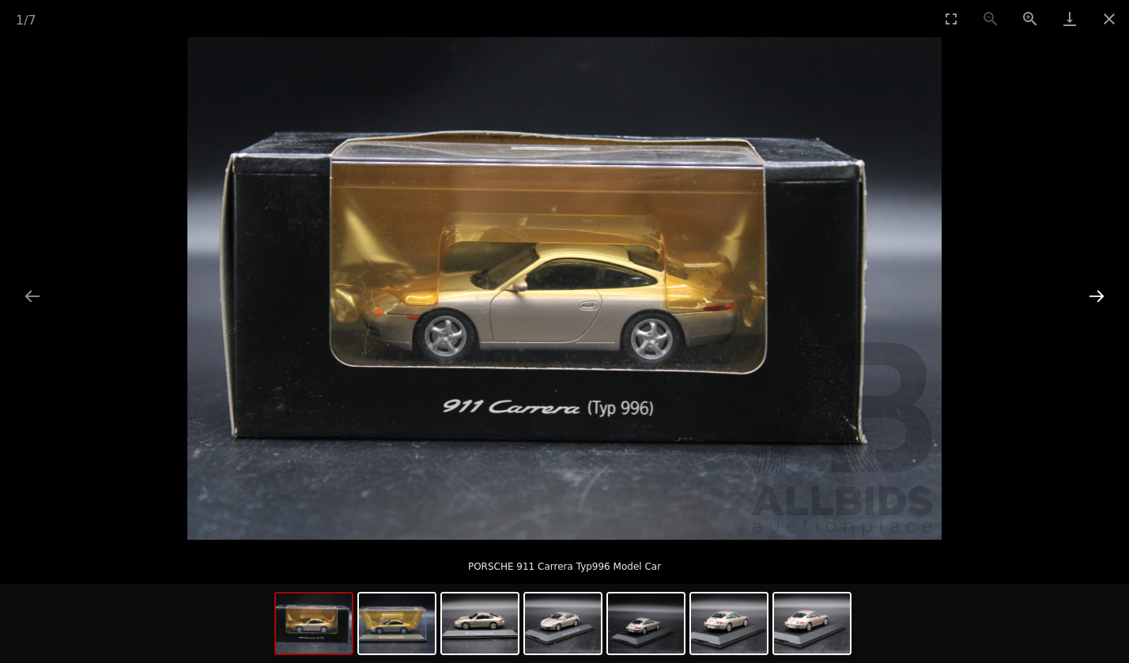
click at [1095, 294] on button "Next slide" at bounding box center [1096, 296] width 33 height 31
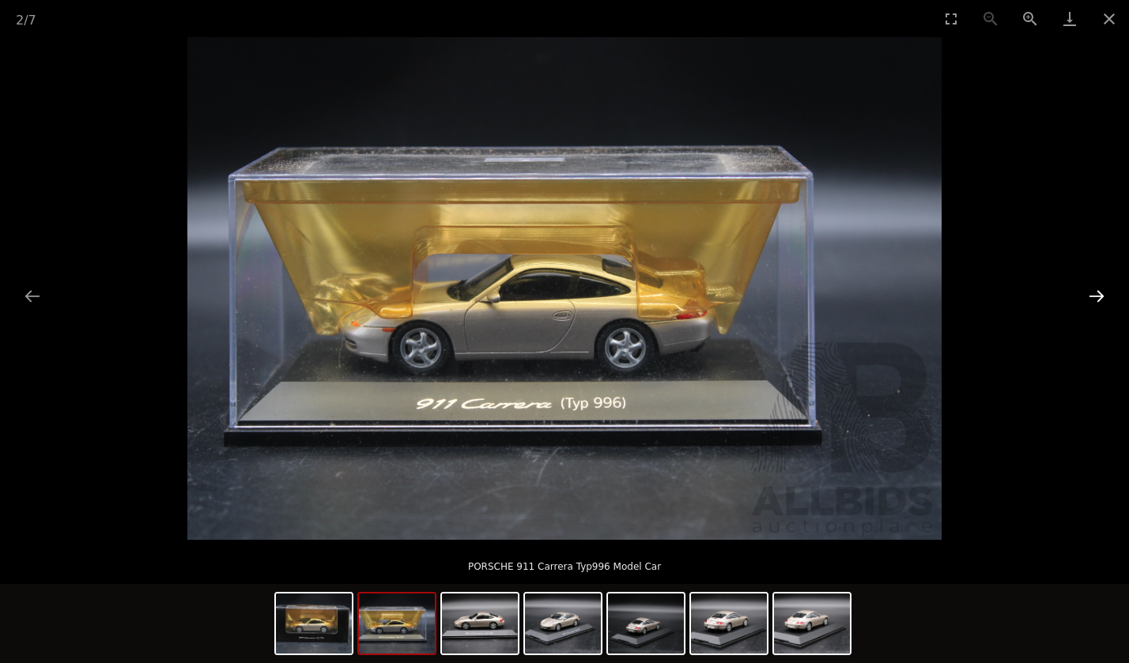
click at [1095, 294] on button "Next slide" at bounding box center [1096, 296] width 33 height 31
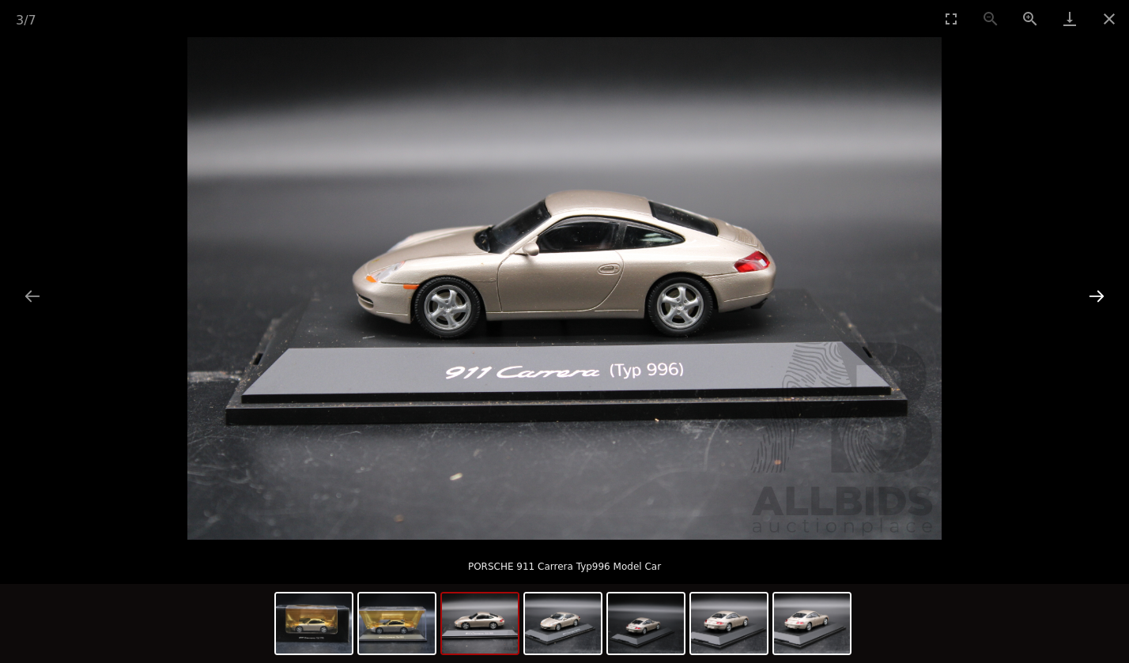
click at [1095, 294] on button "Next slide" at bounding box center [1096, 296] width 33 height 31
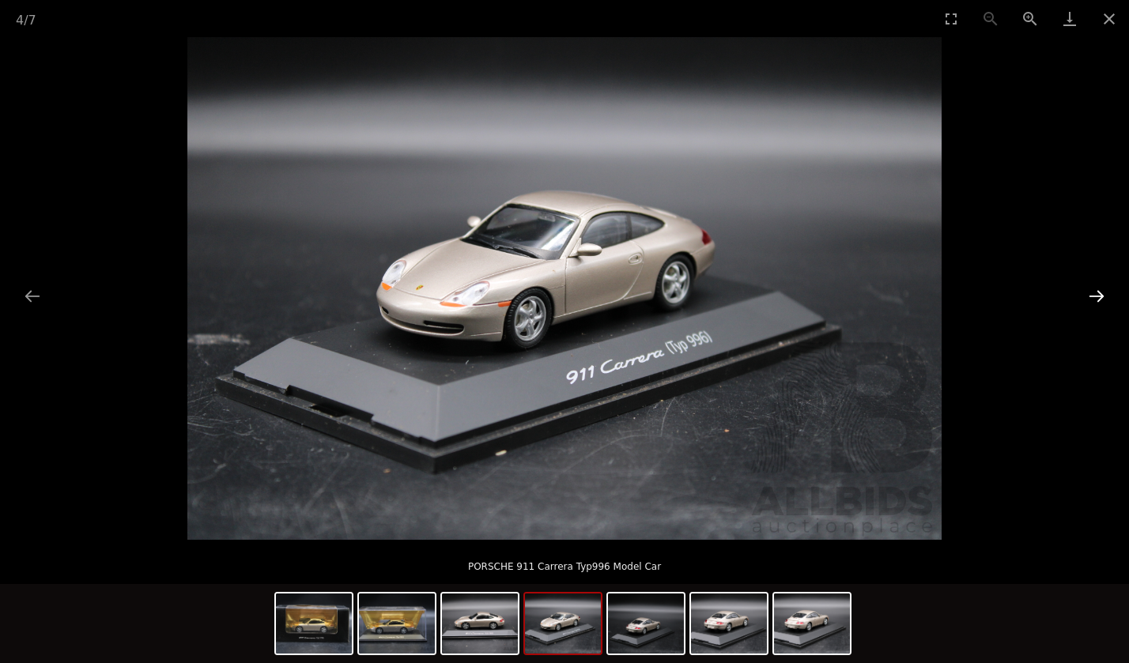
click at [1095, 294] on button "Next slide" at bounding box center [1096, 296] width 33 height 31
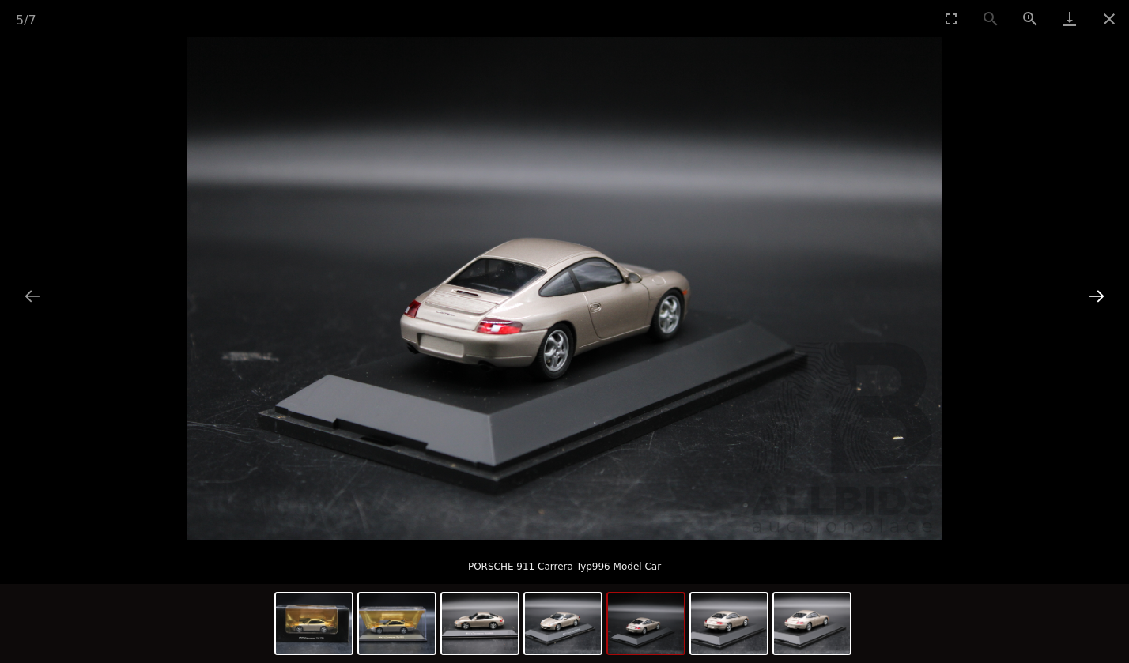
click at [1095, 294] on button "Next slide" at bounding box center [1096, 296] width 33 height 31
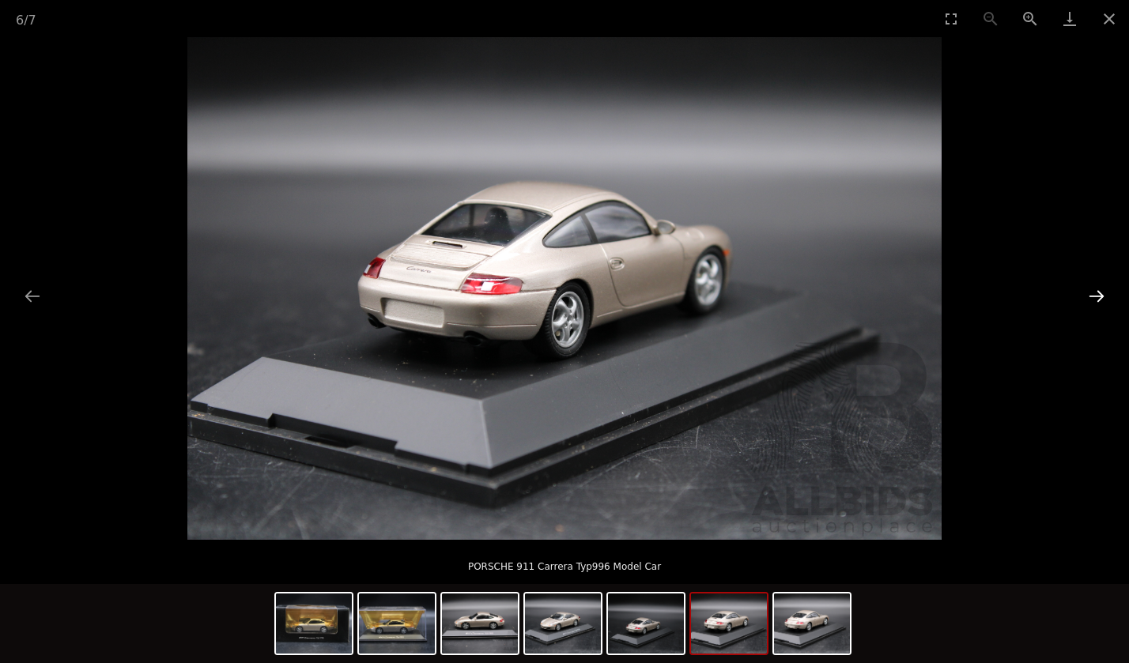
click at [1095, 294] on button "Next slide" at bounding box center [1096, 296] width 33 height 31
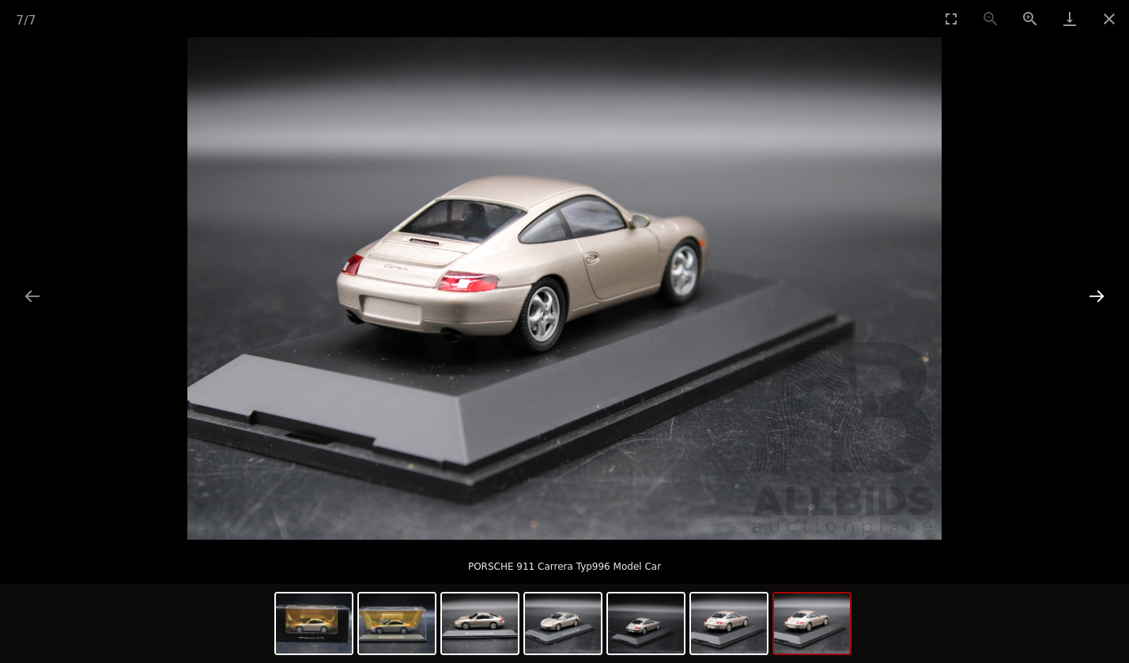
click at [1095, 294] on button "Next slide" at bounding box center [1096, 296] width 33 height 31
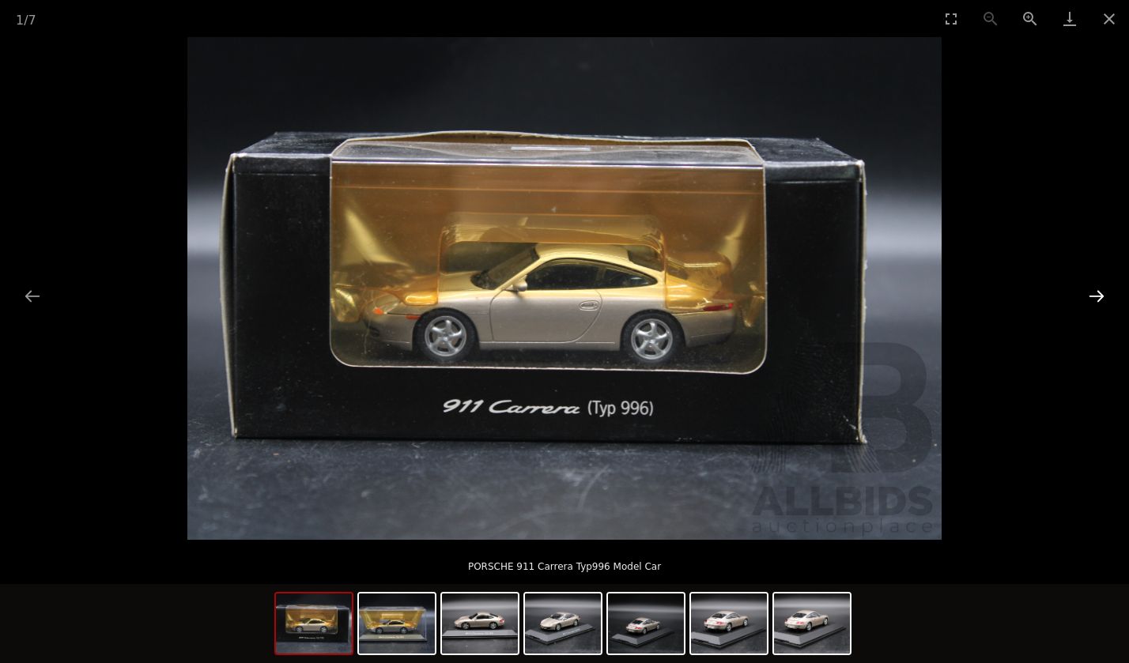
click at [1095, 294] on button "Next slide" at bounding box center [1096, 296] width 33 height 31
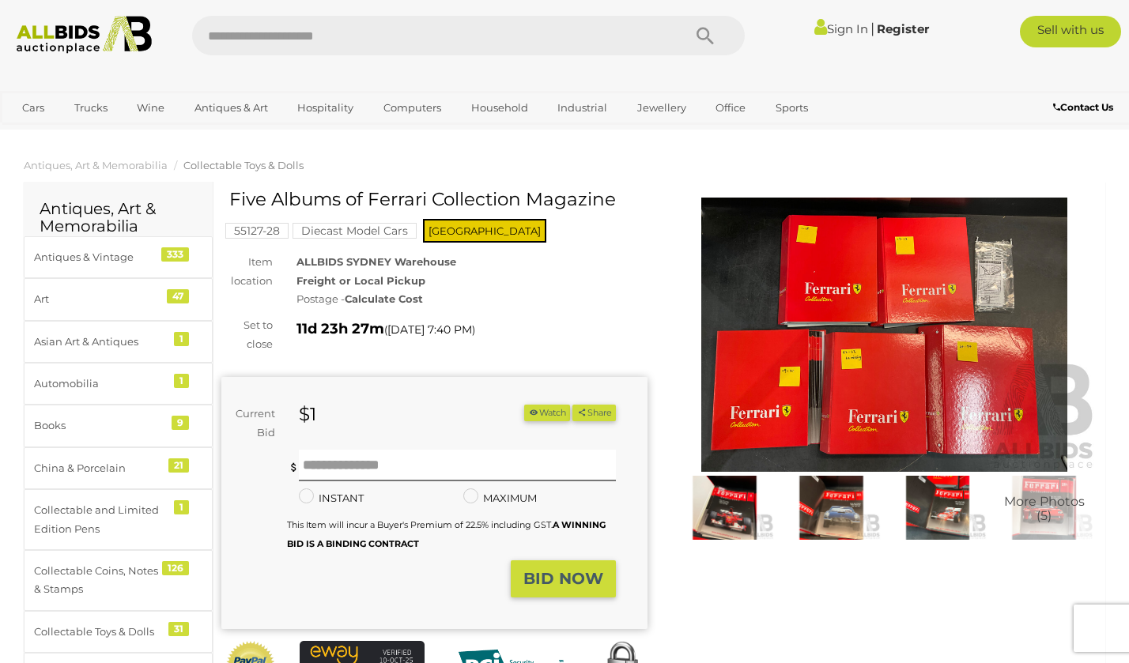
click at [861, 346] on img at bounding box center [884, 335] width 426 height 274
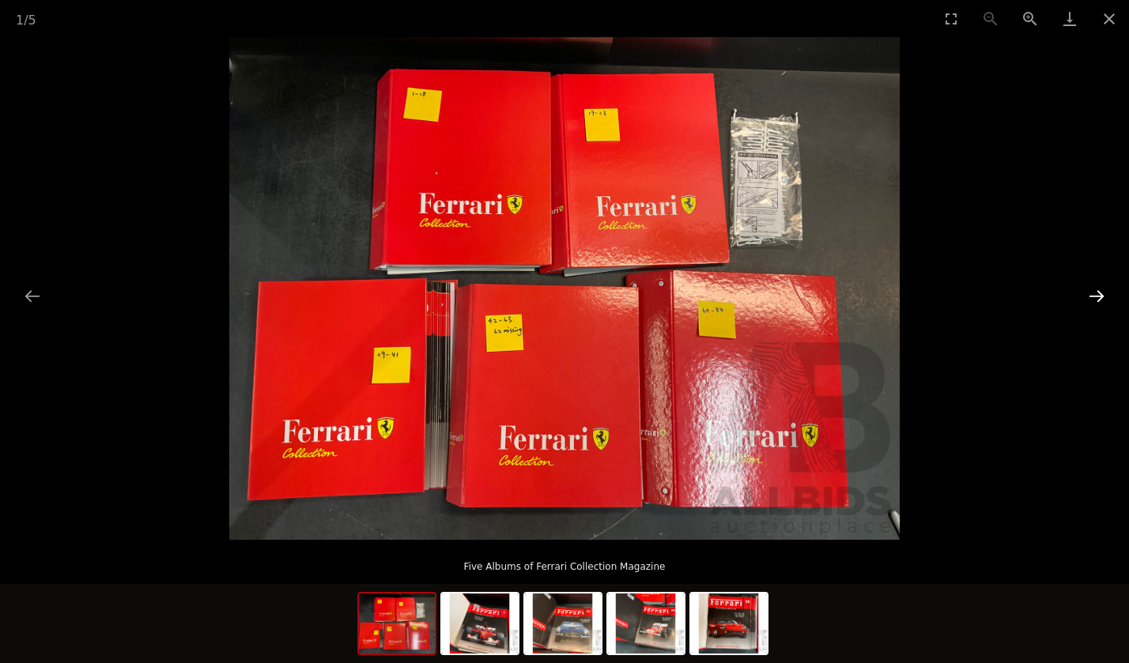
click at [1095, 295] on button "Next slide" at bounding box center [1096, 296] width 33 height 31
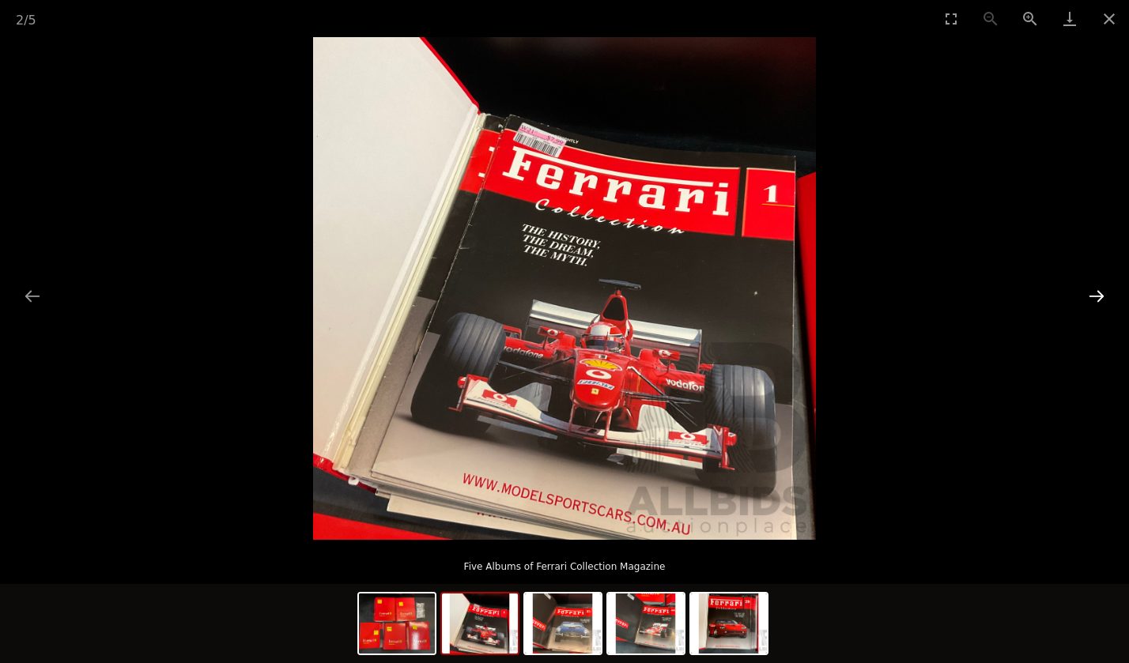
click at [1095, 295] on button "Next slide" at bounding box center [1096, 296] width 33 height 31
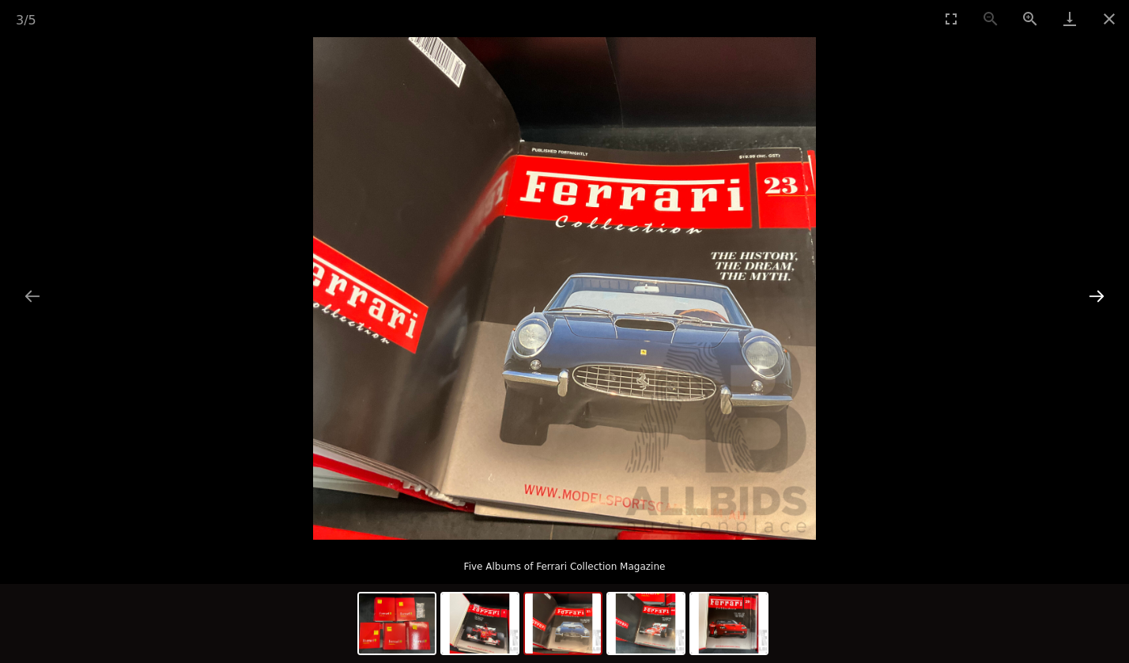
click at [1095, 295] on button "Next slide" at bounding box center [1096, 296] width 33 height 31
